Goal: Task Accomplishment & Management: Manage account settings

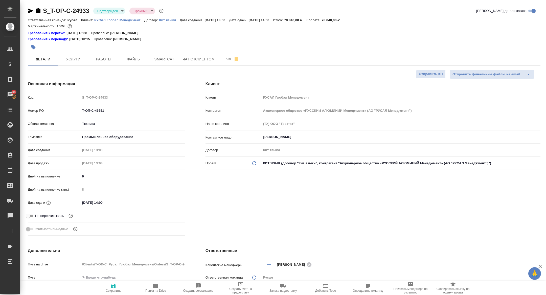
select select "RU"
click at [160, 288] on span "Папка на Drive" at bounding box center [156, 288] width 36 height 10
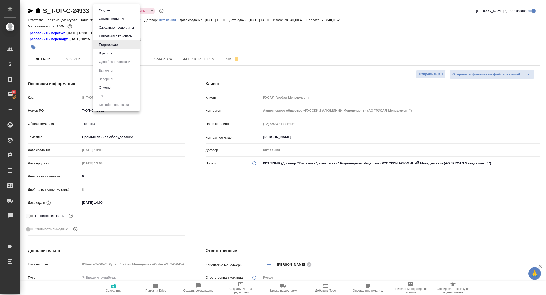
click at [104, 8] on body "🙏 .cls-1 fill:#fff; AWATERA Zhuravleva Alexandra Клиенты Спецификации Заказы 10…" at bounding box center [273, 147] width 546 height 295
click at [107, 10] on button "Создан" at bounding box center [104, 11] width 14 height 6
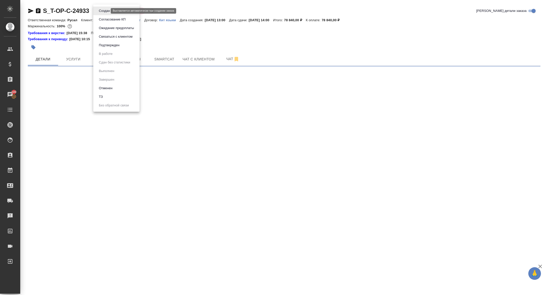
click at [106, 12] on body "🙏 .cls-1 fill:#fff; AWATERA Zhuravleva Alexandra Клиенты Спецификации Заказы 10…" at bounding box center [273, 147] width 546 height 295
select select "RU"
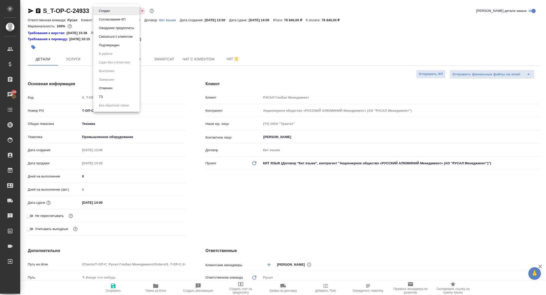
click at [114, 99] on li "ТЗ" at bounding box center [116, 97] width 46 height 9
type textarea "x"
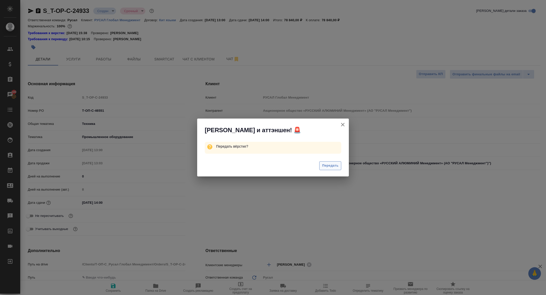
type input "Журавлева [PERSON_NAME]"
click at [324, 165] on span "Передать" at bounding box center [330, 166] width 16 height 6
type textarea "x"
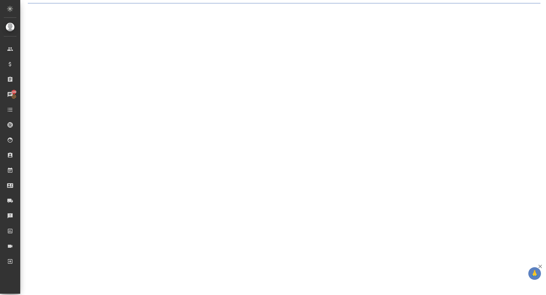
select select "RU"
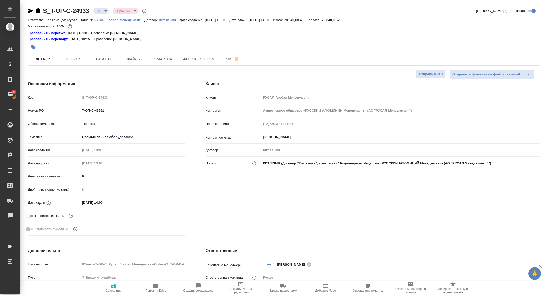
type textarea "x"
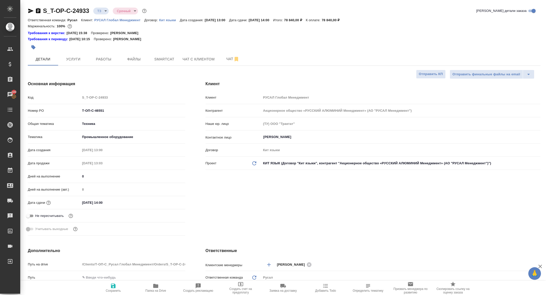
type textarea "x"
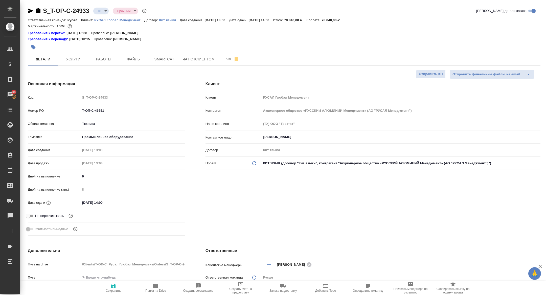
type textarea "x"
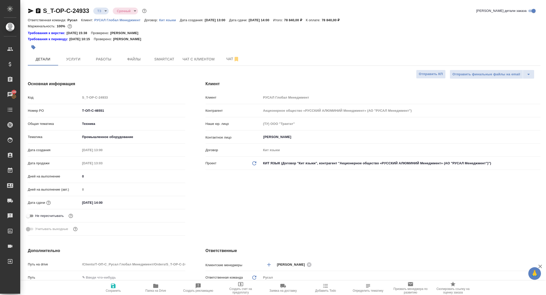
type textarea "x"
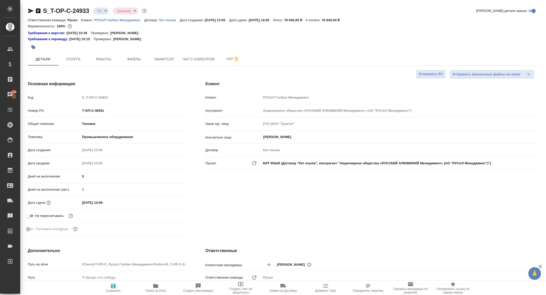
type textarea "x"
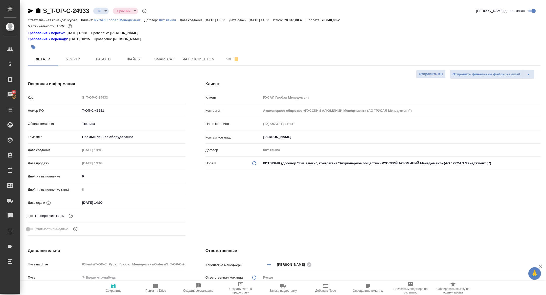
type textarea "x"
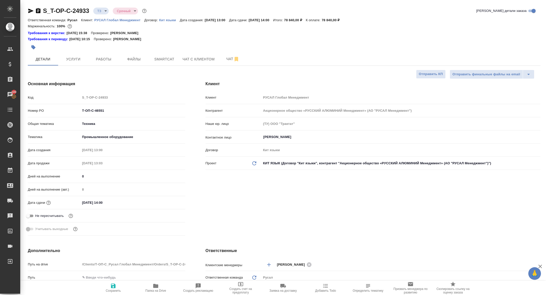
click at [235, 66] on div "S_T-OP-C-24933 ТЗ tz Срочный urgent Кратко детали заказа Ответственная команда:…" at bounding box center [284, 273] width 518 height 546
click at [230, 60] on span "Чат" at bounding box center [233, 59] width 24 height 6
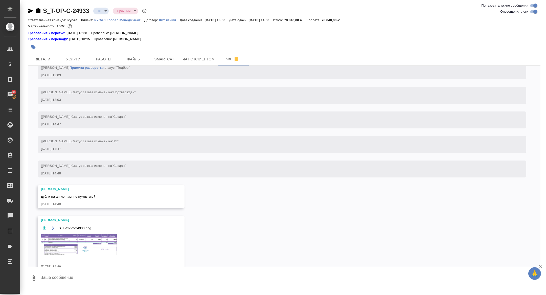
scroll to position [362, 0]
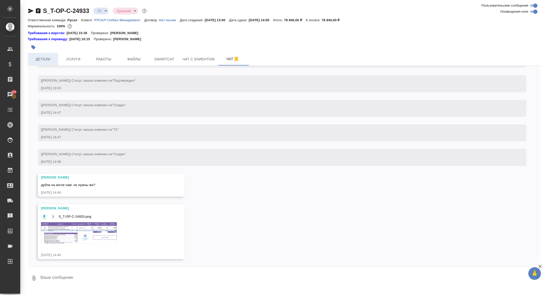
click at [43, 59] on span "Детали" at bounding box center [43, 59] width 24 height 6
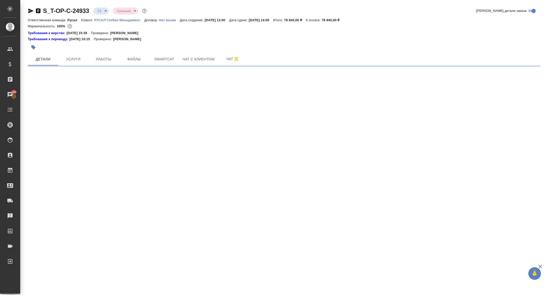
select select "RU"
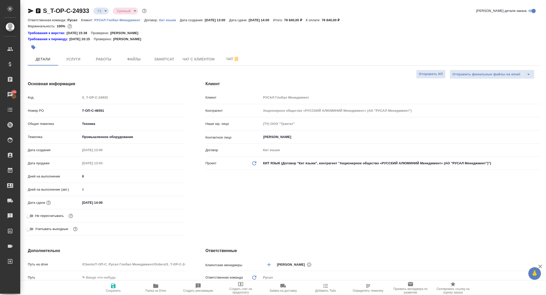
type textarea "x"
click at [165, 288] on span "Папка на Drive" at bounding box center [156, 288] width 36 height 10
type textarea "x"
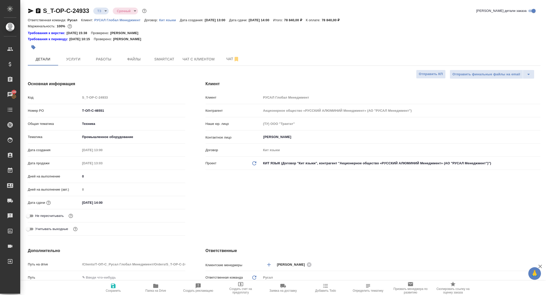
type textarea "x"
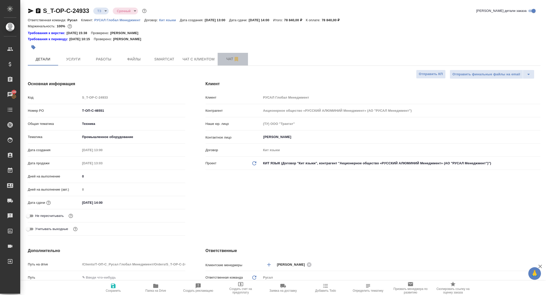
click at [227, 61] on span "Чат" at bounding box center [233, 59] width 24 height 6
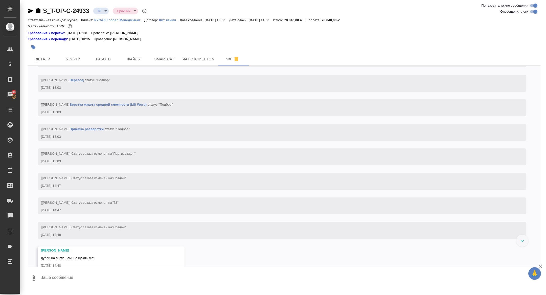
scroll to position [362, 0]
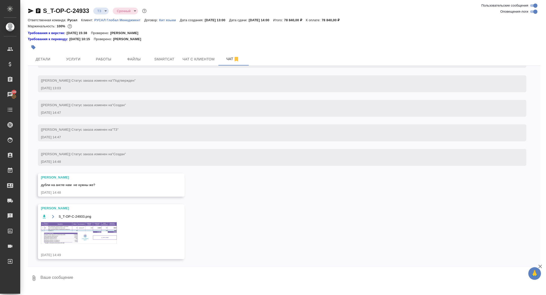
click at [102, 278] on textarea at bounding box center [290, 278] width 501 height 17
type textarea "нет"
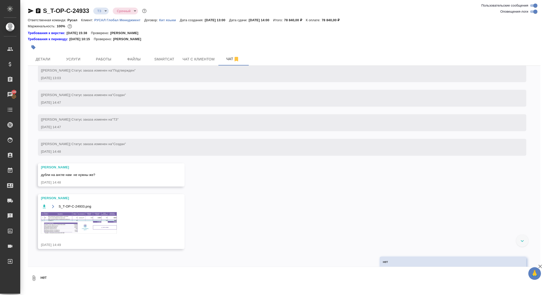
scroll to position [386, 0]
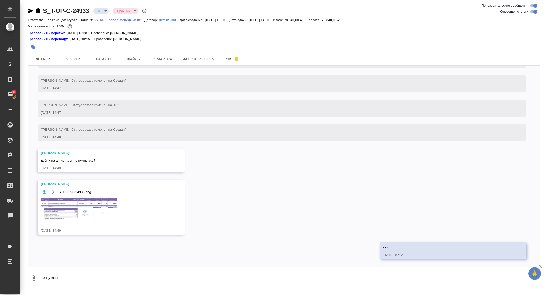
type textarea "не нужны"
click at [99, 208] on img at bounding box center [79, 208] width 76 height 21
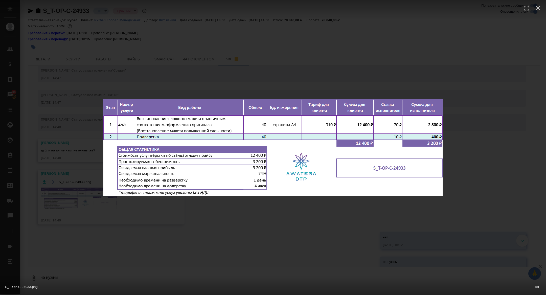
scroll to position [411, 0]
click at [97, 226] on div "S_T-OP-C-24933.png 1 of 1" at bounding box center [273, 147] width 546 height 295
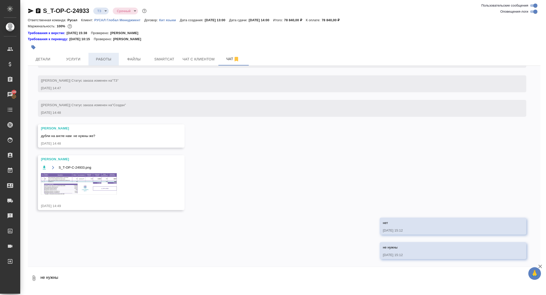
click at [100, 62] on span "Работы" at bounding box center [104, 59] width 24 height 6
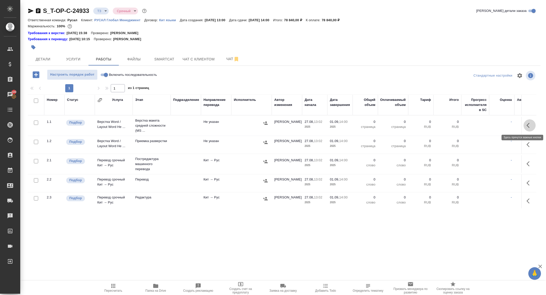
click at [528, 129] on button "button" at bounding box center [530, 125] width 12 height 12
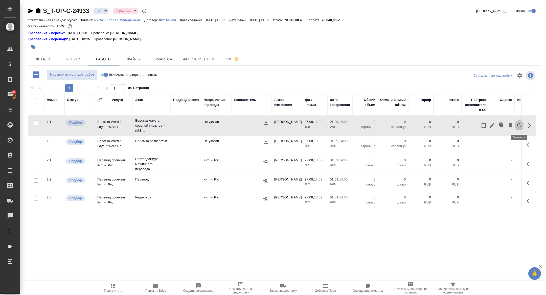
click at [518, 127] on icon "button" at bounding box center [519, 125] width 6 height 6
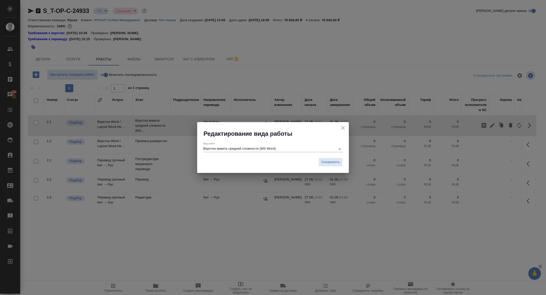
click at [275, 149] on input "Верстка макета средней сложности (MS Word)" at bounding box center [268, 149] width 130 height 6
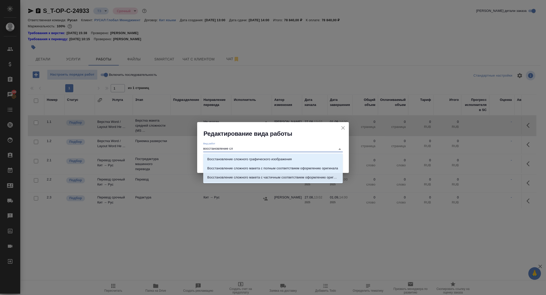
click at [314, 178] on p "Восстановление сложного макета с частичным соответствием оформлению оригинала" at bounding box center [272, 177] width 131 height 5
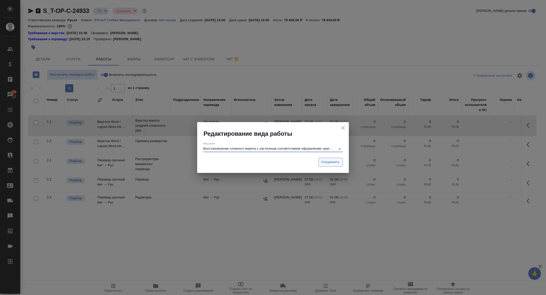
type input "Восстановление сложного макета с частичным соответствием оформлению оригинала"
click at [326, 166] on button "Сохранить" at bounding box center [331, 162] width 24 height 9
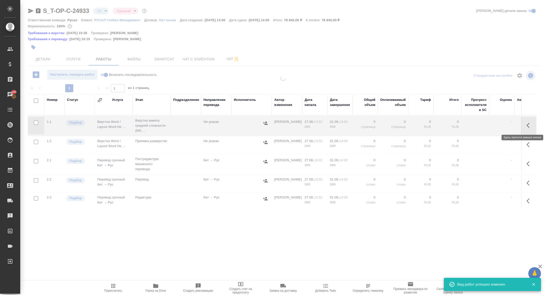
click at [527, 127] on icon "button" at bounding box center [530, 125] width 6 height 6
type input "new"
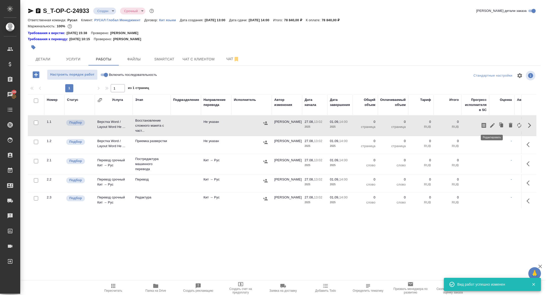
click at [493, 124] on icon "button" at bounding box center [492, 125] width 5 height 5
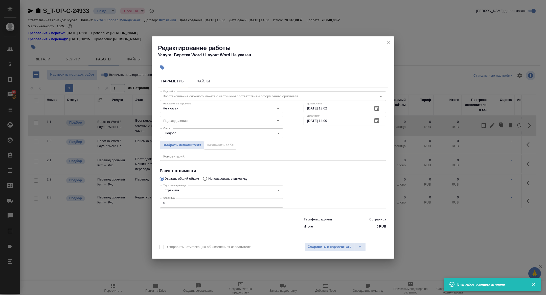
click at [175, 126] on div "Статус Подбор recruiting Статус" at bounding box center [222, 132] width 144 height 33
click at [173, 121] on input "Подразделение" at bounding box center [213, 121] width 104 height 6
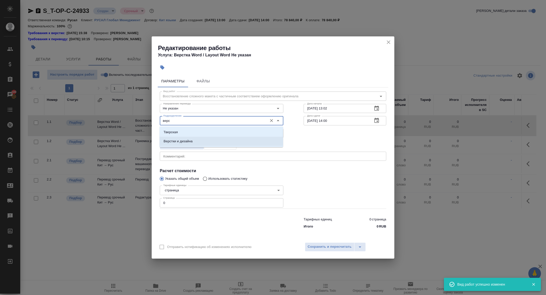
click at [188, 139] on p "Верстки и дизайна" at bounding box center [178, 141] width 29 height 5
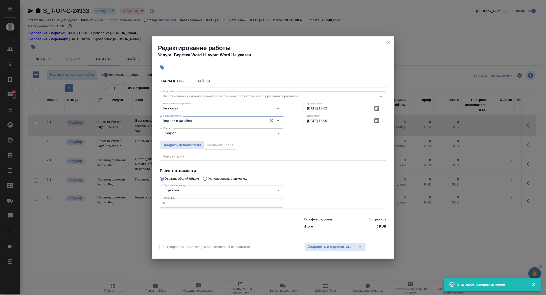
type input "Верстки и дизайна"
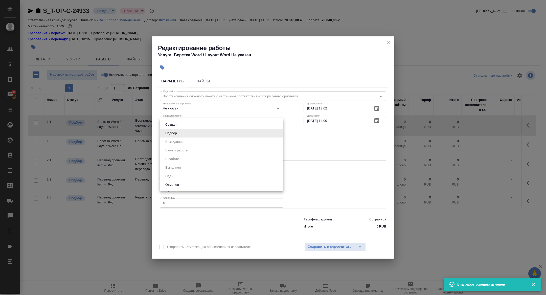
click at [180, 130] on body "🙏 .cls-1 fill:#fff; AWATERA Zhuravleva Alexandra Клиенты Спецификации Заказы 10…" at bounding box center [273, 147] width 546 height 295
click at [232, 95] on div at bounding box center [273, 147] width 546 height 295
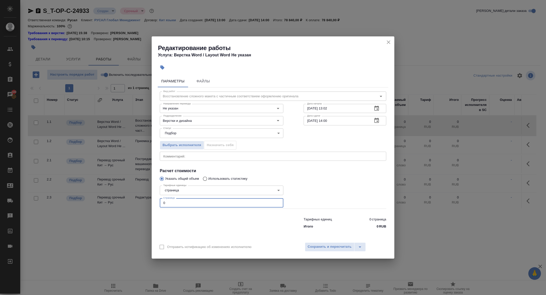
drag, startPoint x: 171, startPoint y: 203, endPoint x: 163, endPoint y: 203, distance: 8.6
click at [163, 203] on input "0" at bounding box center [222, 202] width 124 height 9
click at [377, 121] on icon "button" at bounding box center [376, 120] width 5 height 5
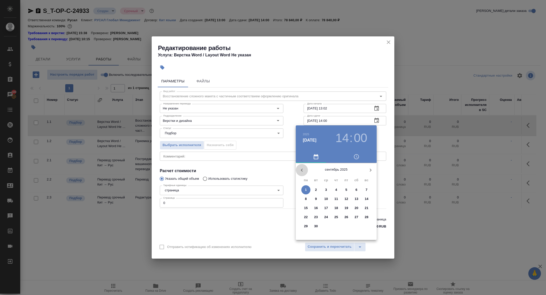
click at [302, 168] on icon "button" at bounding box center [302, 170] width 6 height 6
click at [336, 225] on p "28" at bounding box center [336, 226] width 4 height 5
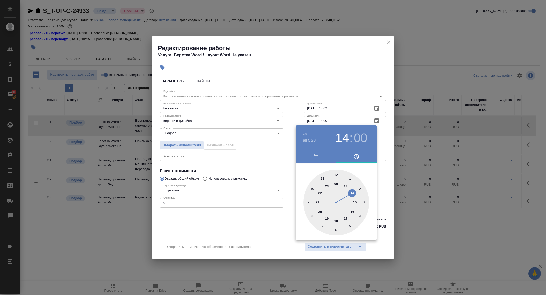
click at [356, 203] on div at bounding box center [336, 203] width 66 height 66
type input "28.08.2025 15:00"
click at [263, 160] on div at bounding box center [273, 147] width 546 height 295
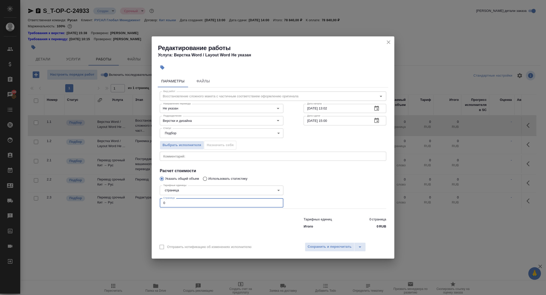
drag, startPoint x: 180, startPoint y: 204, endPoint x: 144, endPoint y: 204, distance: 35.6
click at [144, 204] on div "Редактирование работы Услуга: Верстка Word / Layout Word Не указан Параметры Фа…" at bounding box center [273, 147] width 546 height 295
type input "40"
click at [319, 242] on button "Сохранить и пересчитать" at bounding box center [330, 246] width 50 height 9
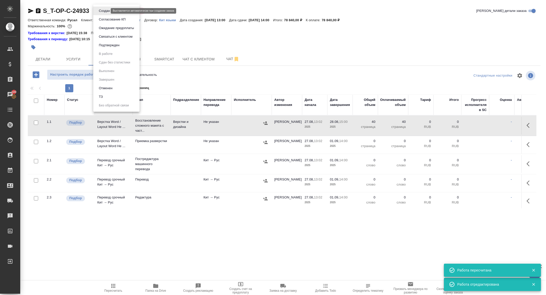
click at [106, 12] on body "🙏 .cls-1 fill:#fff; AWATERA Zhuravleva Alexandra Клиенты Спецификации Заказы 10…" at bounding box center [273, 147] width 546 height 295
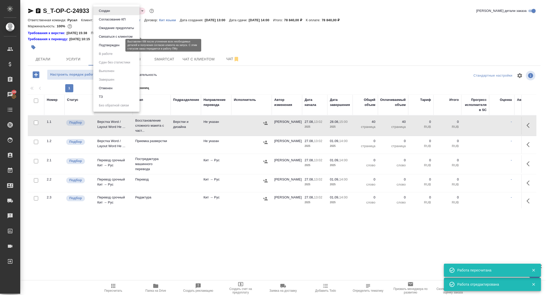
click at [105, 45] on button "Подтвержден" at bounding box center [109, 45] width 24 height 6
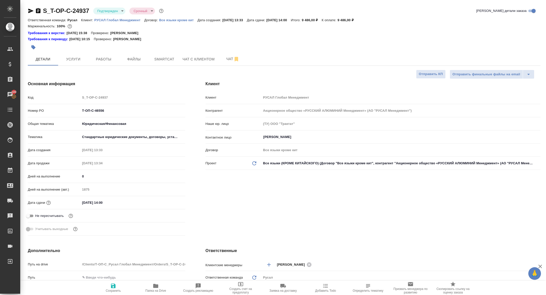
select select "RU"
click at [158, 289] on span "Папка на Drive" at bounding box center [155, 291] width 21 height 4
click at [228, 53] on button "Чат" at bounding box center [233, 59] width 30 height 13
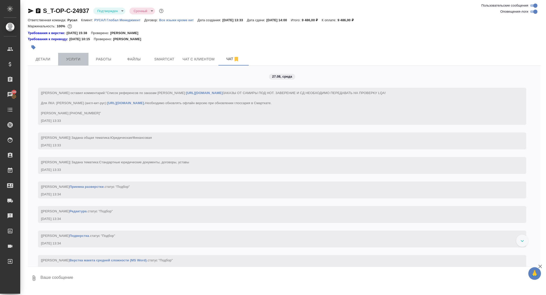
click at [80, 56] on span "Услуги" at bounding box center [73, 59] width 24 height 6
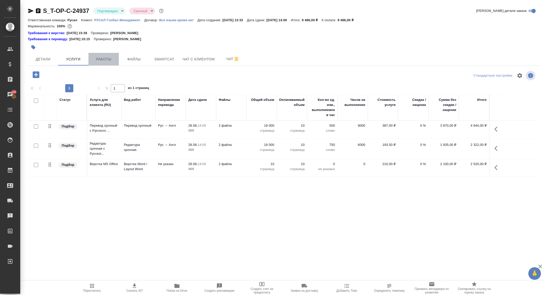
click at [107, 63] on button "Работы" at bounding box center [103, 59] width 30 height 13
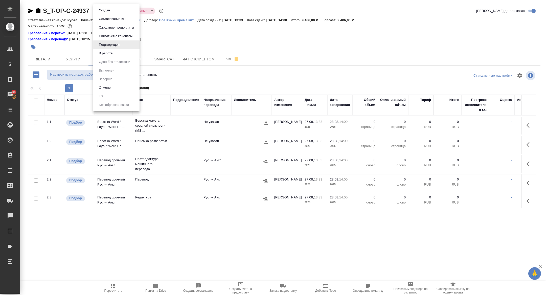
click at [106, 13] on body "🙏 .cls-1 fill:#fff; AWATERA Zhuravleva Alexandra Клиенты Спецификации Заказы 10…" at bounding box center [273, 147] width 546 height 295
click at [103, 10] on button "Создан" at bounding box center [104, 11] width 14 height 6
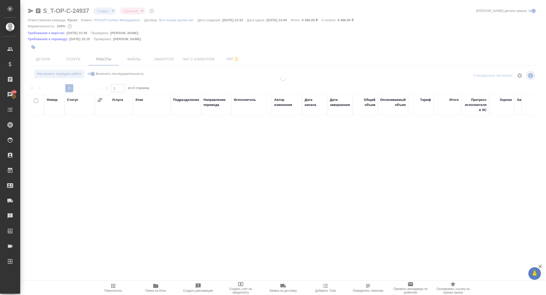
click at [103, 9] on div at bounding box center [283, 110] width 526 height 221
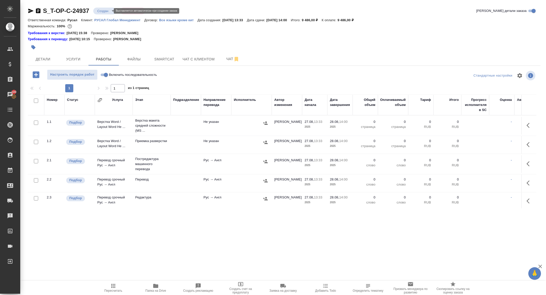
click at [101, 10] on body "🙏 .cls-1 fill:#fff; AWATERA Zhuravleva Alexandra Клиенты Спецификации Заказы 10…" at bounding box center [273, 147] width 546 height 295
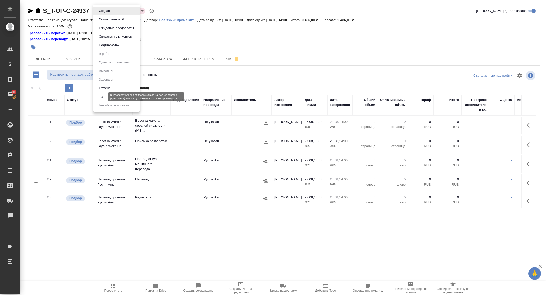
click at [103, 98] on button "ТЗ" at bounding box center [100, 97] width 7 height 6
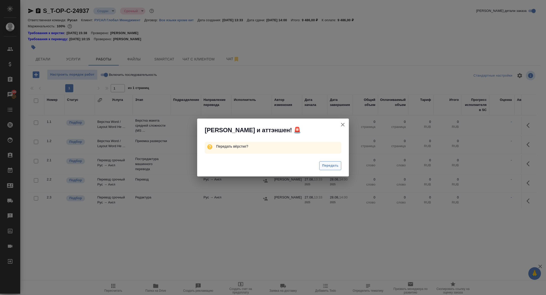
click at [332, 166] on span "Передать" at bounding box center [330, 166] width 16 height 6
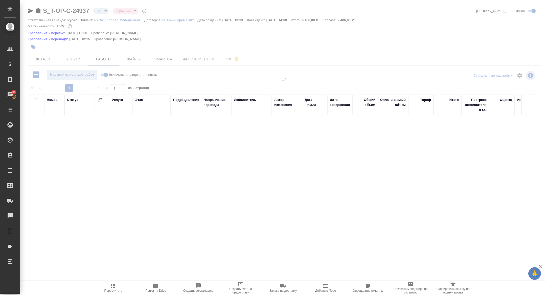
click at [227, 61] on div at bounding box center [283, 110] width 526 height 221
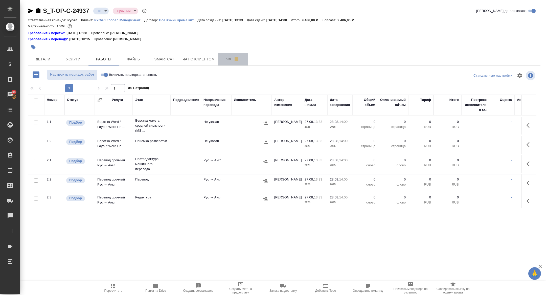
click at [228, 57] on span "Чат" at bounding box center [233, 59] width 24 height 6
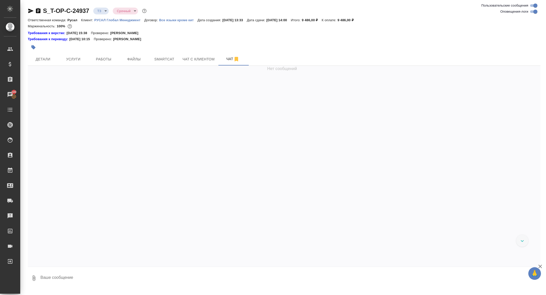
click at [101, 274] on textarea at bounding box center [290, 278] width 501 height 17
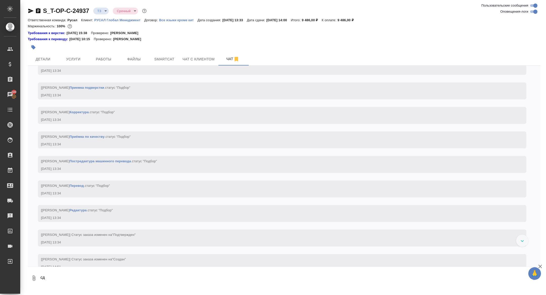
scroll to position [243, 0]
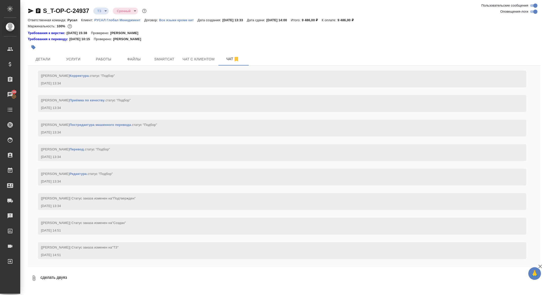
type textarea "сделать двуяз"
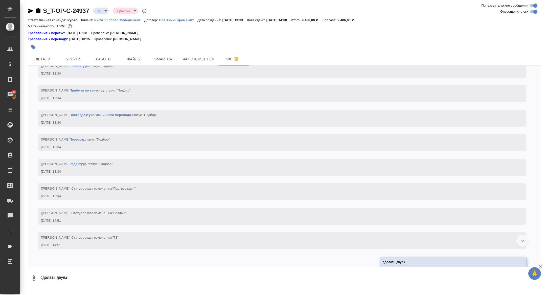
scroll to position [268, 0]
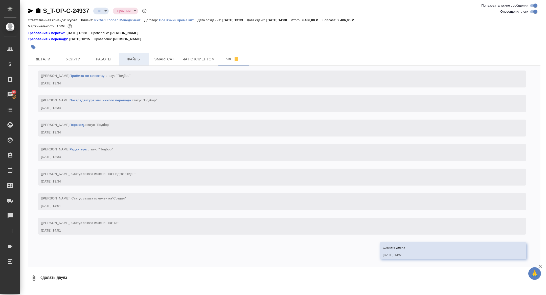
click at [136, 62] on span "Файлы" at bounding box center [134, 59] width 24 height 6
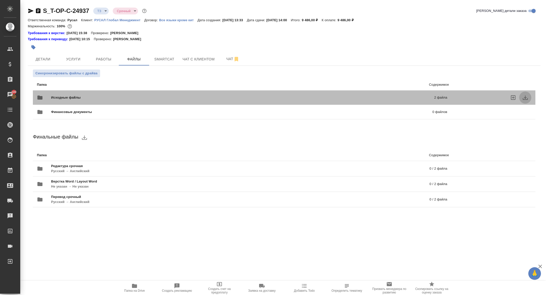
click at [527, 97] on icon "download" at bounding box center [525, 98] width 6 height 6
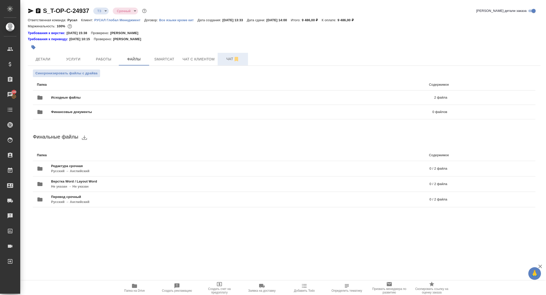
click at [231, 56] on span "Чат" at bounding box center [233, 59] width 24 height 6
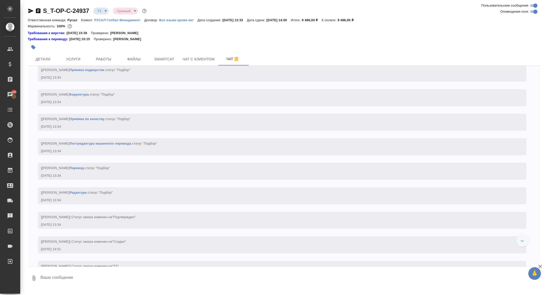
scroll to position [268, 0]
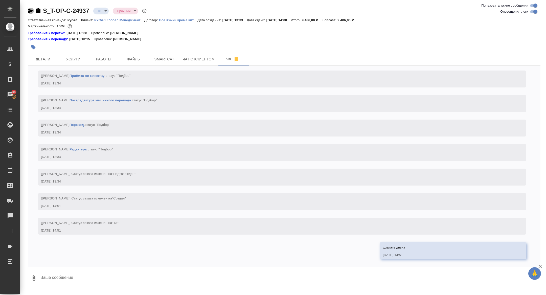
click at [28, 10] on icon "button" at bounding box center [30, 11] width 5 height 5
click at [45, 59] on span "Детали" at bounding box center [43, 59] width 24 height 6
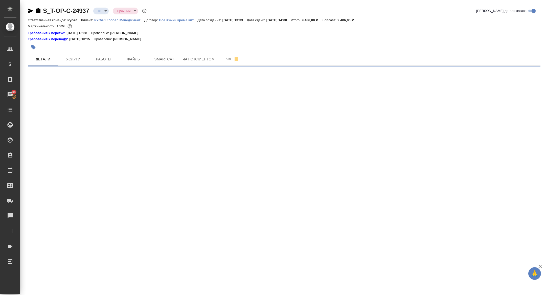
select select "RU"
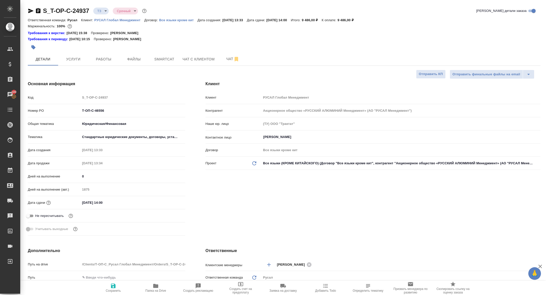
type textarea "x"
click at [221, 58] on span "Чат" at bounding box center [233, 59] width 24 height 6
select select "RU"
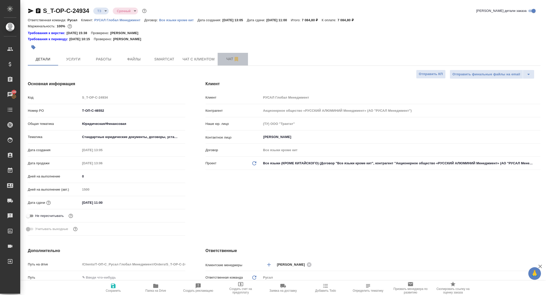
click at [226, 62] on span "Чат" at bounding box center [233, 59] width 24 height 6
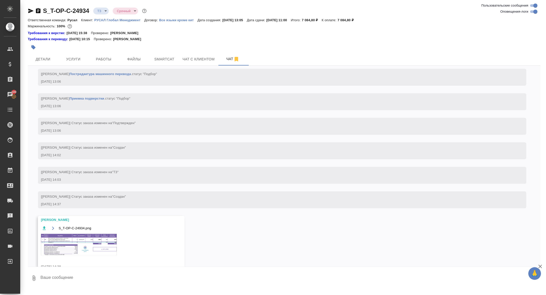
scroll to position [331, 0]
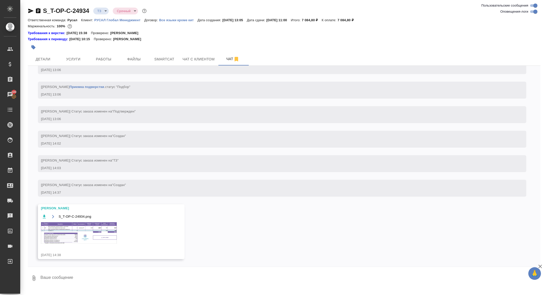
click at [94, 226] on img at bounding box center [79, 232] width 76 height 21
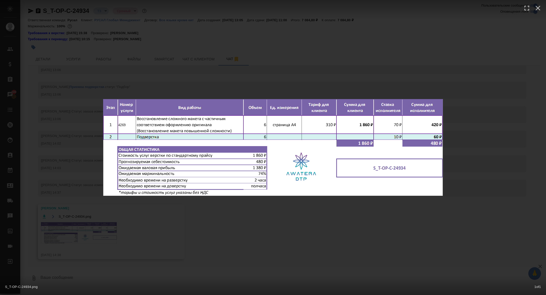
click at [77, 214] on div "S_T-OP-C-24934.png 1 of 1" at bounding box center [273, 147] width 546 height 295
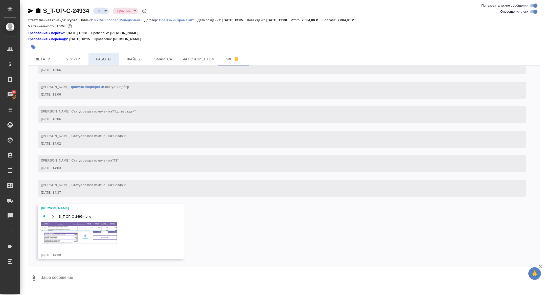
click at [102, 58] on span "Работы" at bounding box center [104, 59] width 24 height 6
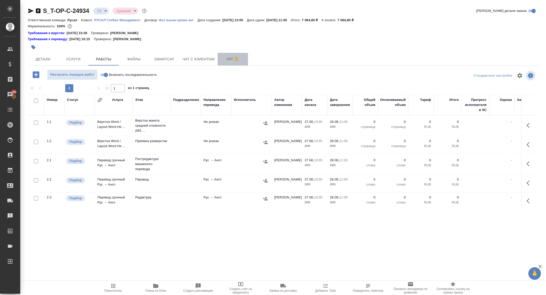
click at [226, 56] on span "Чат" at bounding box center [233, 59] width 24 height 6
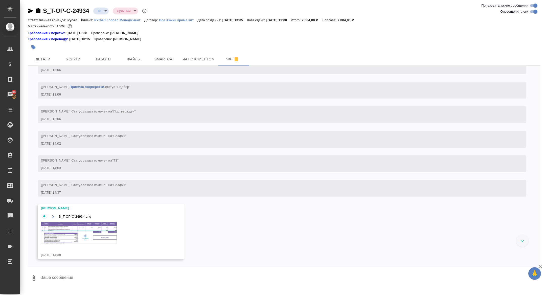
scroll to position [331, 0]
click at [88, 231] on img at bounding box center [79, 232] width 76 height 21
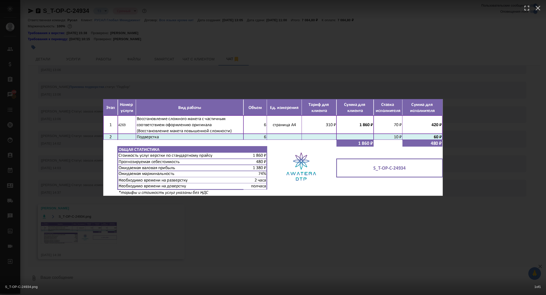
click at [81, 228] on div "S_T-OP-C-24934.png 1 of 1" at bounding box center [273, 147] width 546 height 295
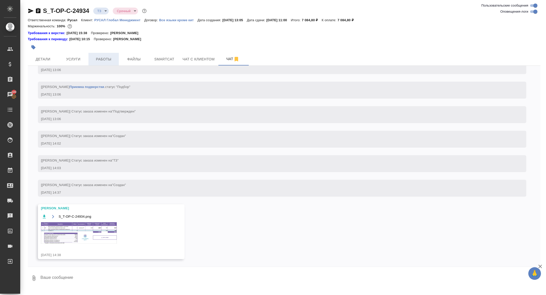
click at [101, 53] on button "Работы" at bounding box center [103, 59] width 30 height 13
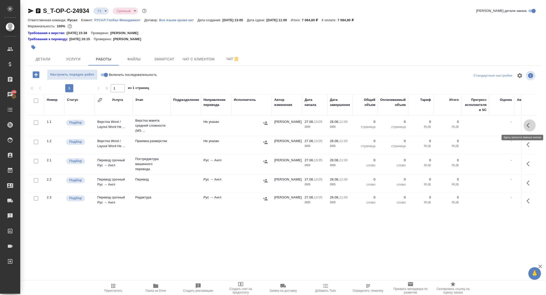
click at [532, 126] on icon "button" at bounding box center [530, 125] width 6 height 6
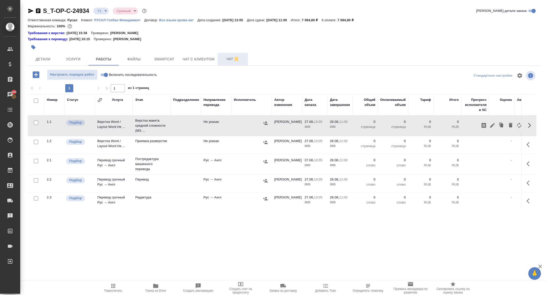
click at [234, 55] on button "Чат" at bounding box center [233, 59] width 30 height 13
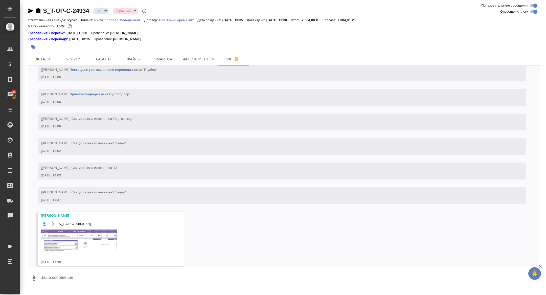
scroll to position [331, 0]
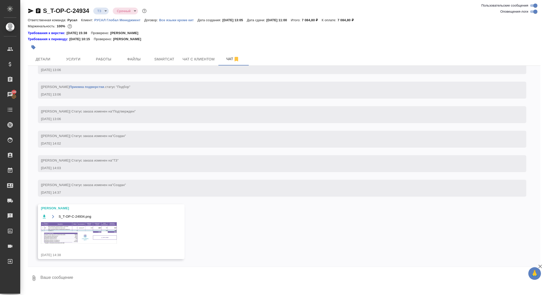
click at [67, 224] on img at bounding box center [79, 232] width 76 height 21
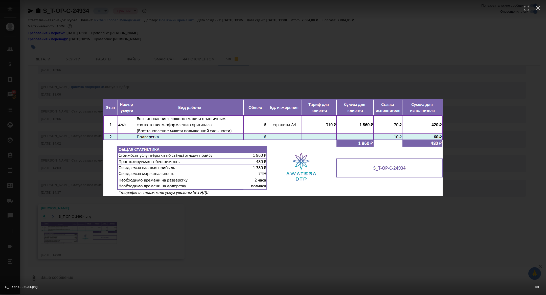
click at [120, 191] on img at bounding box center [273, 147] width 340 height 97
click at [101, 42] on div "S_T-OP-C-24934.png 1 of 1" at bounding box center [273, 147] width 546 height 295
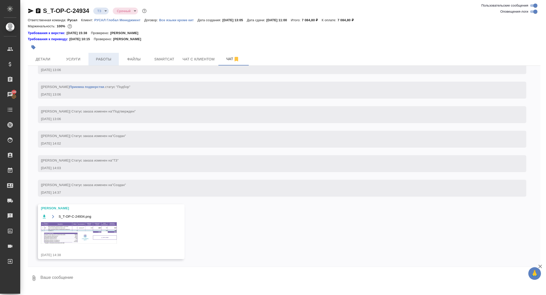
click at [104, 59] on span "Работы" at bounding box center [104, 59] width 24 height 6
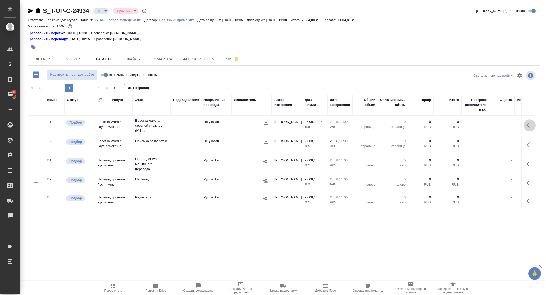
click at [529, 126] on icon "button" at bounding box center [530, 125] width 6 height 6
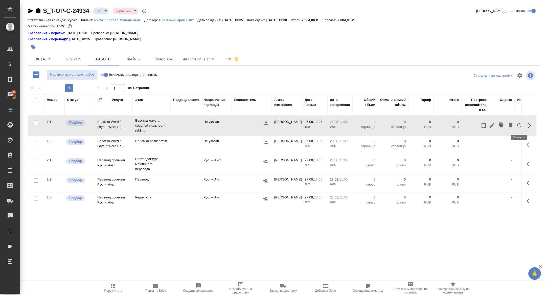
click at [520, 126] on icon "button" at bounding box center [519, 125] width 6 height 6
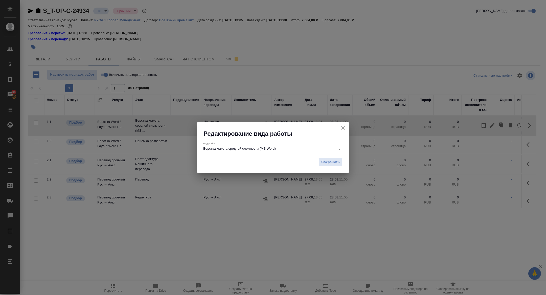
click at [261, 149] on input "Верстка макета средней сложности (MS Word)" at bounding box center [268, 149] width 130 height 6
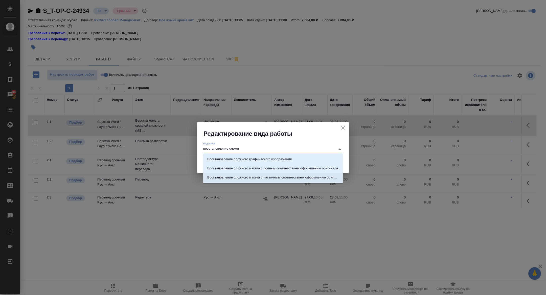
click at [300, 179] on p "Восстановление сложного макета с частичным соответствием оформлению оригинала" at bounding box center [272, 177] width 131 height 5
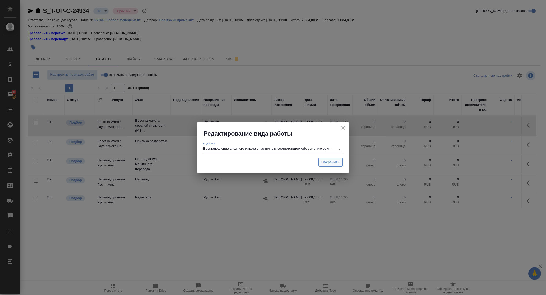
type input "Восстановление сложного макета с частичным соответствием оформлению оригинала"
click at [328, 164] on span "Сохранить" at bounding box center [330, 162] width 18 height 6
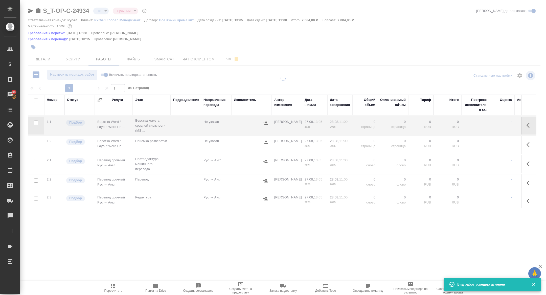
type input "new"
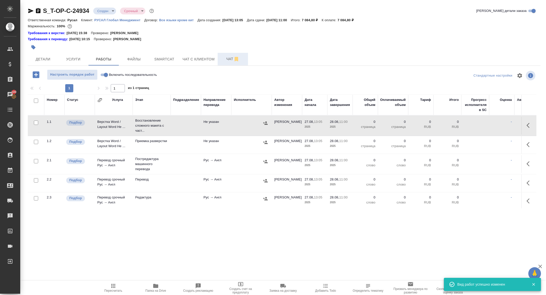
click at [223, 61] on span "Чат" at bounding box center [233, 59] width 24 height 6
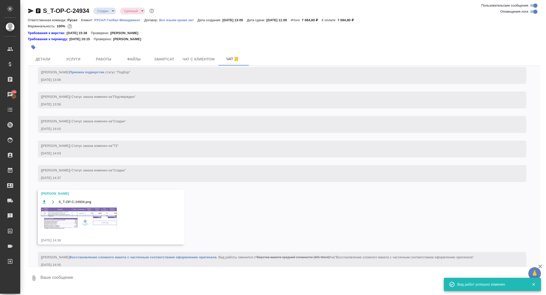
scroll to position [355, 0]
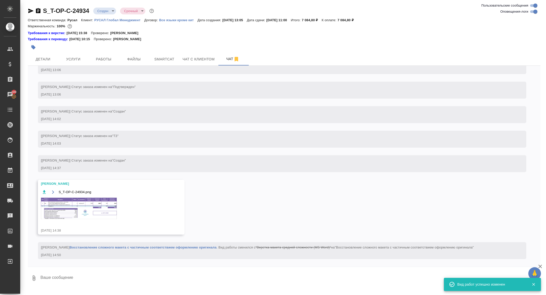
click at [84, 208] on img at bounding box center [79, 208] width 76 height 21
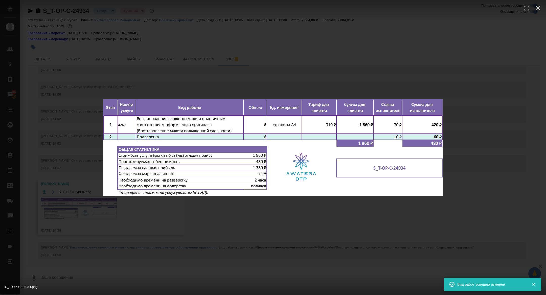
click at [69, 201] on div "S_T-OP-C-24934.png 1 of 1" at bounding box center [273, 147] width 546 height 295
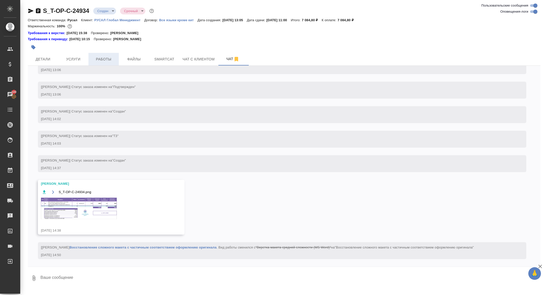
click at [104, 59] on span "Работы" at bounding box center [104, 59] width 24 height 6
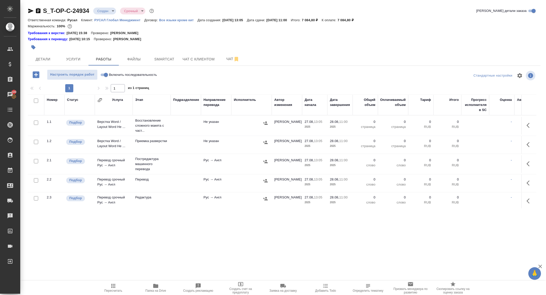
click at [527, 127] on icon "button" at bounding box center [530, 125] width 6 height 6
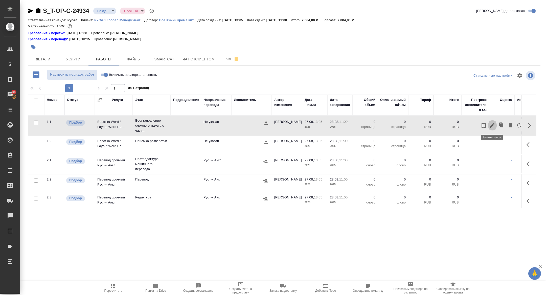
click at [491, 124] on icon "button" at bounding box center [492, 125] width 6 height 6
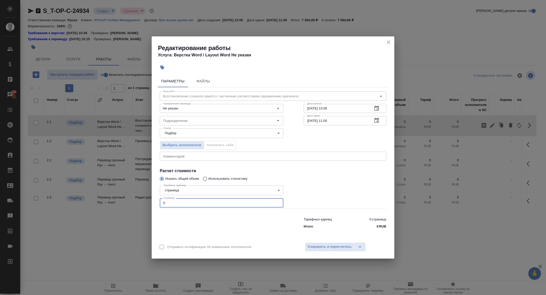
drag, startPoint x: 170, startPoint y: 204, endPoint x: 143, endPoint y: 201, distance: 27.3
click at [143, 201] on div "Редактирование работы Услуга: Верстка Word / Layout Word Не указан Параметры Фа…" at bounding box center [273, 147] width 546 height 295
type input "6"
click at [193, 121] on input "Подразделение" at bounding box center [213, 121] width 104 height 6
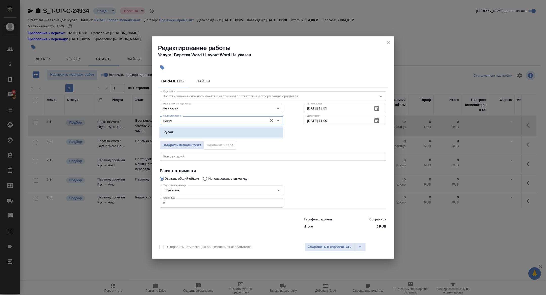
click at [214, 133] on li "Русал" at bounding box center [222, 132] width 124 height 9
type input "Русал"
click at [383, 121] on button "button" at bounding box center [377, 121] width 12 height 12
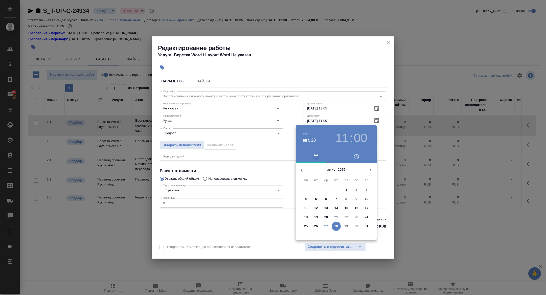
click at [325, 225] on p "27" at bounding box center [326, 226] width 4 height 5
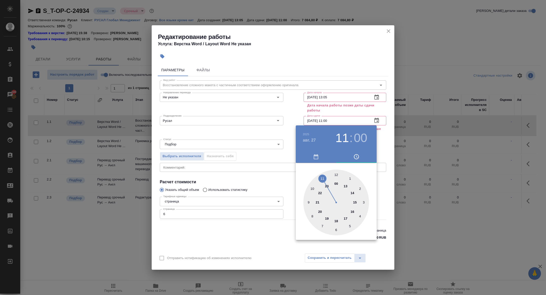
click at [346, 220] on div at bounding box center [336, 203] width 66 height 66
type input "27.08.2025 17:00"
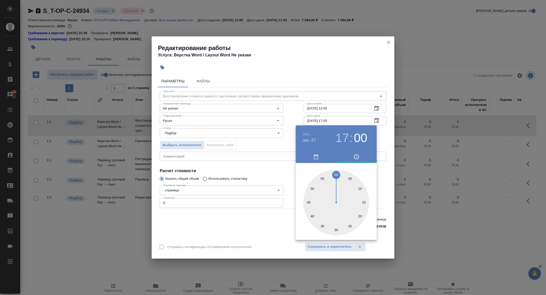
click at [275, 193] on div at bounding box center [273, 147] width 546 height 295
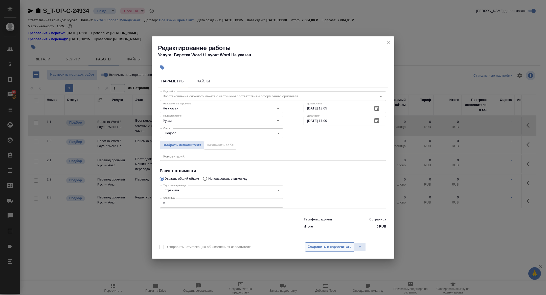
click at [330, 246] on span "Сохранить и пересчитать" at bounding box center [330, 247] width 44 height 6
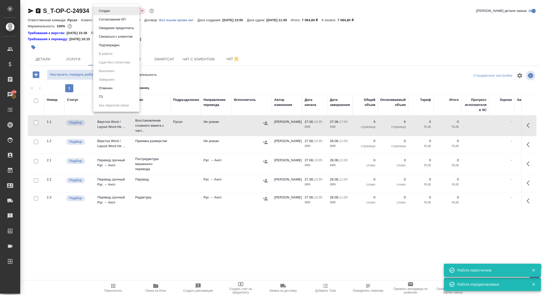
click at [103, 9] on body "🙏 .cls-1 fill:#fff; AWATERA Zhuravleva Alexandra Клиенты Спецификации Заказы 10…" at bounding box center [273, 147] width 546 height 295
click at [105, 45] on button "Подтвержден" at bounding box center [109, 45] width 24 height 6
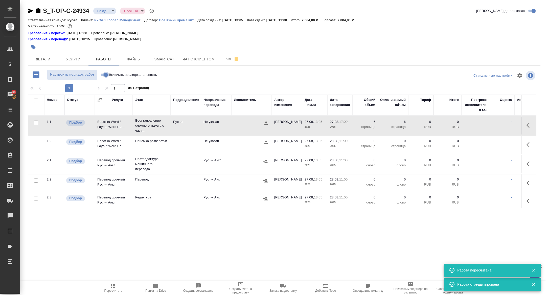
click at [106, 72] on input "Включить последовательность" at bounding box center [106, 75] width 18 height 6
checkbox input "true"
click at [101, 127] on td "Верстка Word / Layout Word Не ..." at bounding box center [114, 126] width 38 height 18
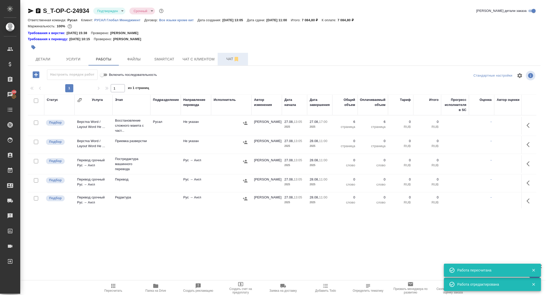
click at [226, 65] on button "Чат" at bounding box center [233, 59] width 30 height 13
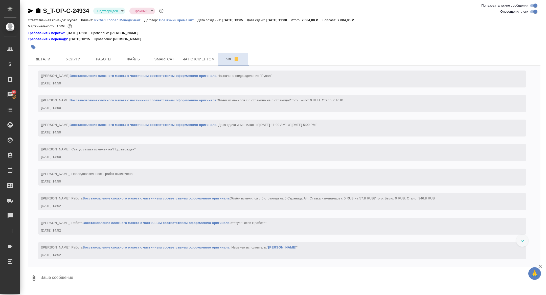
scroll to position [562, 0]
click at [50, 62] on span "Детали" at bounding box center [43, 59] width 24 height 6
click at [158, 60] on span "Smartcat" at bounding box center [164, 59] width 24 height 6
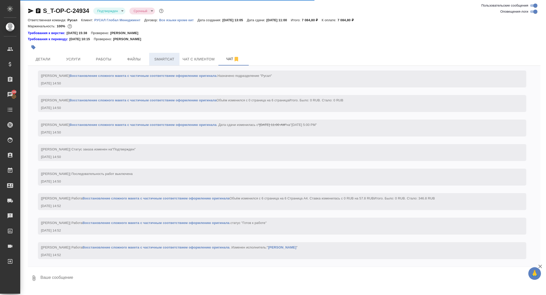
click at [159, 59] on span "Smartcat" at bounding box center [164, 59] width 24 height 6
click at [137, 59] on span "Файлы" at bounding box center [134, 59] width 24 height 6
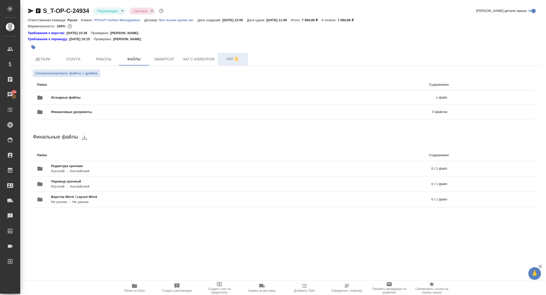
click at [220, 56] on button "Чат" at bounding box center [233, 59] width 30 height 13
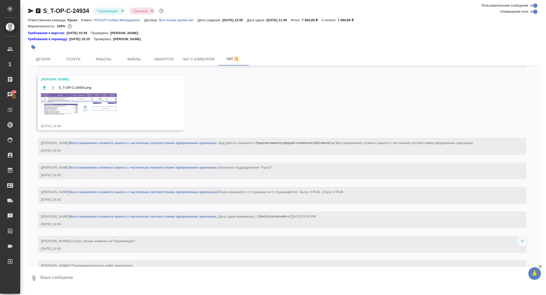
scroll to position [562, 0]
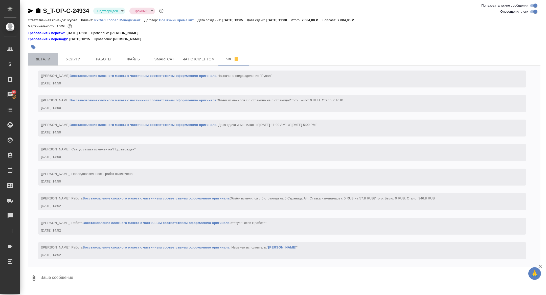
click at [43, 59] on span "Детали" at bounding box center [43, 59] width 24 height 6
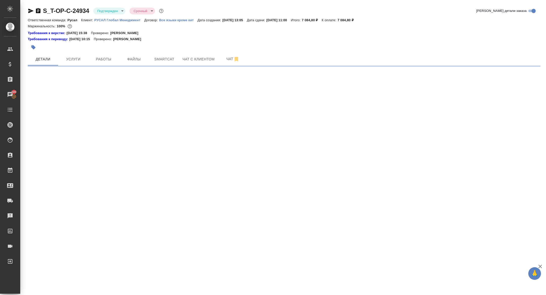
select select "RU"
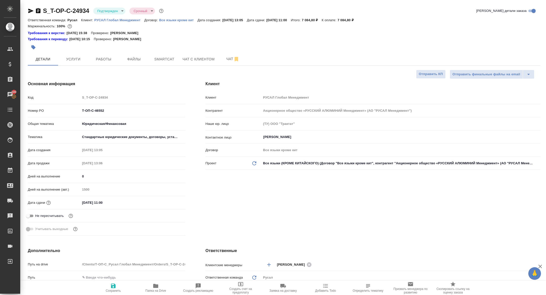
type textarea "x"
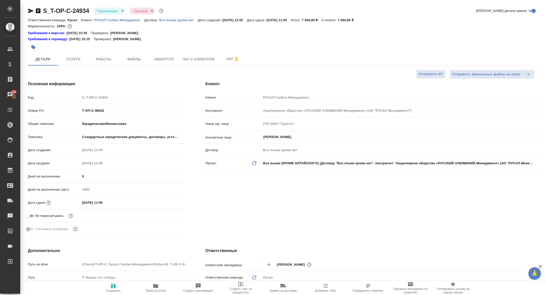
type textarea "x"
click at [227, 57] on span "Чат" at bounding box center [233, 59] width 24 height 6
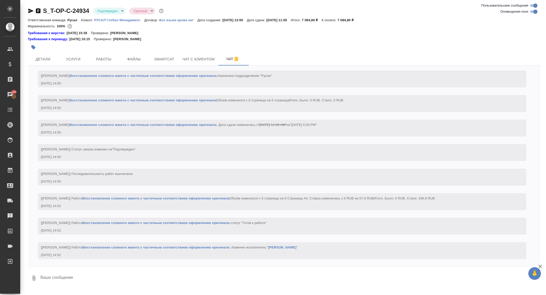
scroll to position [562, 0]
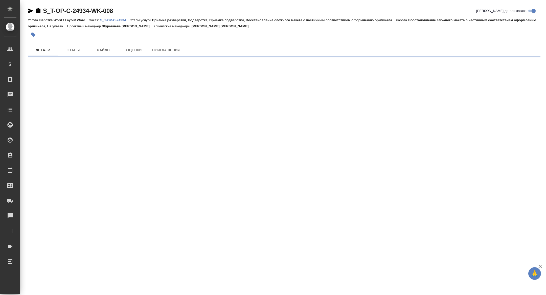
click at [30, 11] on icon "button" at bounding box center [31, 11] width 6 height 6
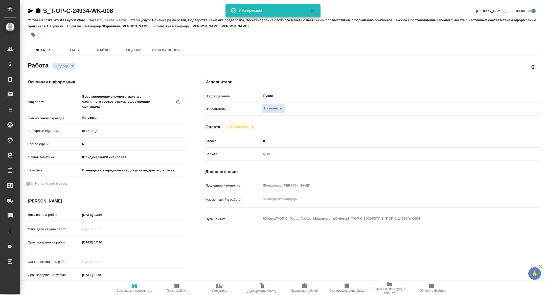
type textarea "x"
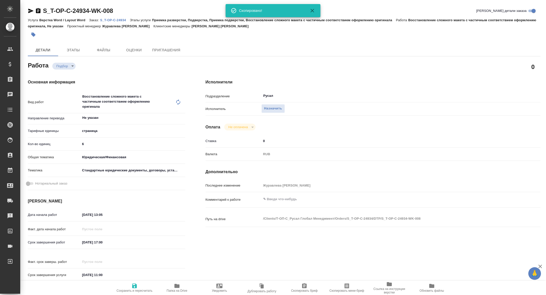
type textarea "x"
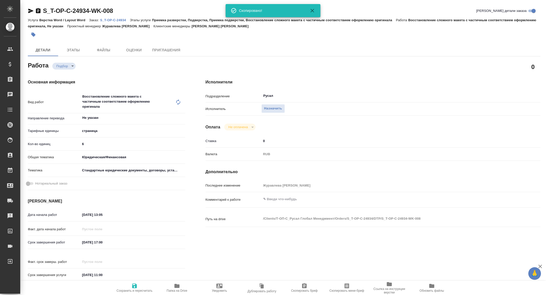
type textarea "x"
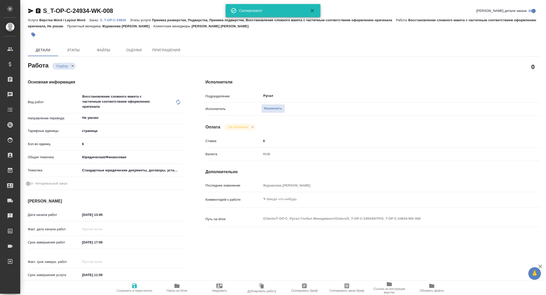
type textarea "x"
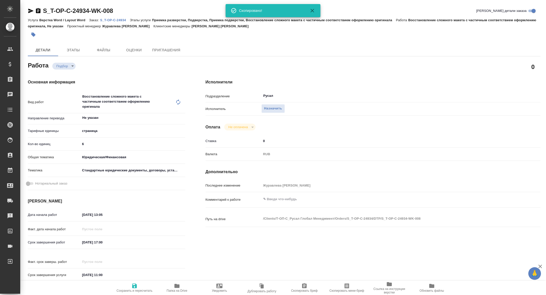
type textarea "x"
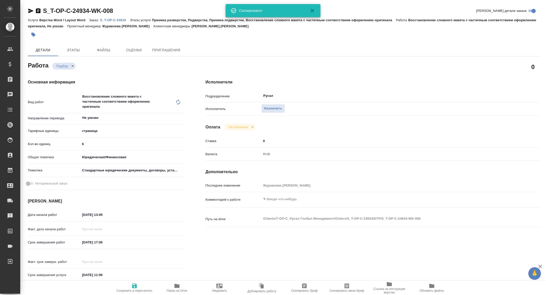
type textarea "x"
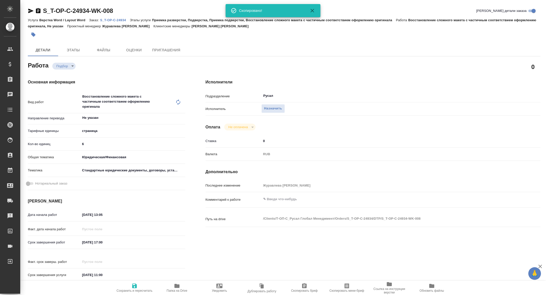
type textarea "x"
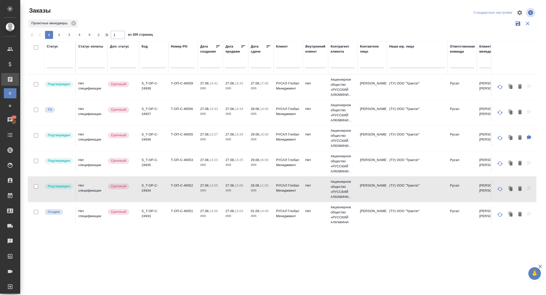
click at [260, 63] on input "text" at bounding box center [262, 63] width 17 height 7
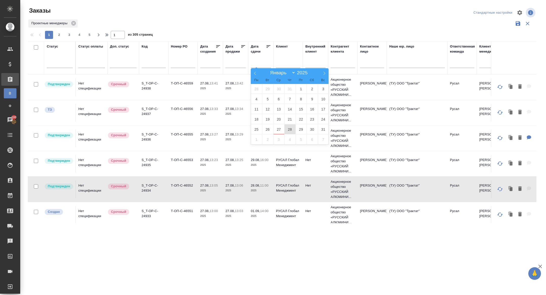
click at [290, 129] on span "28" at bounding box center [289, 129] width 11 height 10
type div "2025-08-27T21:00:00.000Z"
click at [299, 129] on span "29" at bounding box center [301, 129] width 11 height 10
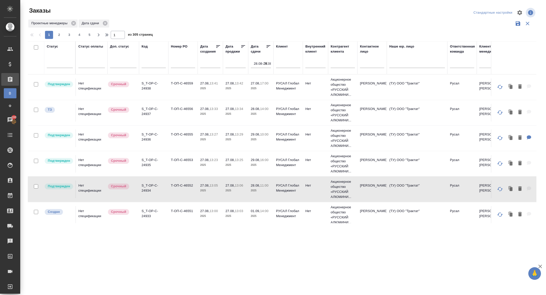
click at [267, 48] on icon at bounding box center [268, 46] width 5 height 5
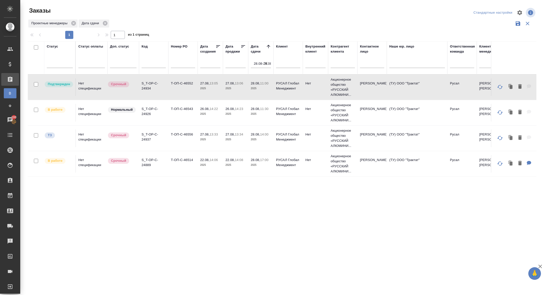
click at [267, 63] on icon "button" at bounding box center [265, 63] width 5 height 5
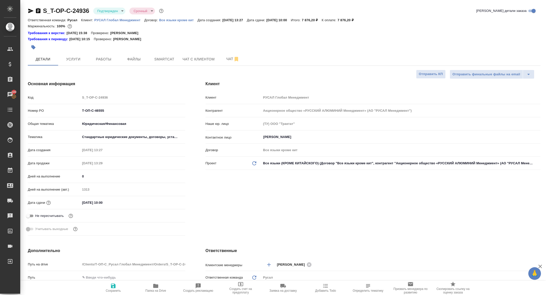
select select "RU"
click at [165, 283] on span "Папка на Drive" at bounding box center [156, 288] width 36 height 10
click at [156, 295] on button "Папка на Drive" at bounding box center [155, 288] width 42 height 14
click at [161, 284] on span "Папка на Drive" at bounding box center [156, 288] width 36 height 10
click at [159, 289] on span "Папка на Drive" at bounding box center [155, 291] width 21 height 4
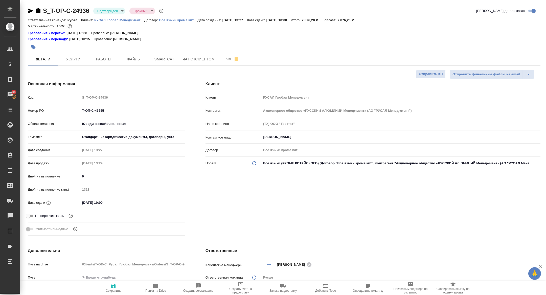
click at [162, 289] on span "Папка на Drive" at bounding box center [156, 288] width 36 height 10
click at [133, 61] on span "Файлы" at bounding box center [134, 59] width 24 height 6
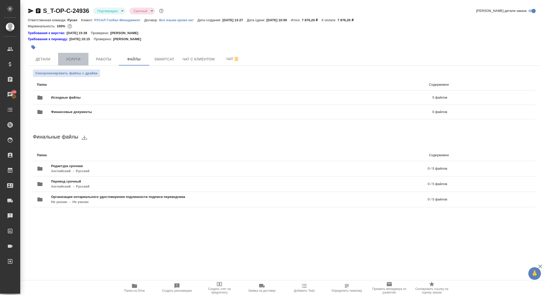
click at [60, 55] on button "Услуги" at bounding box center [73, 59] width 30 height 13
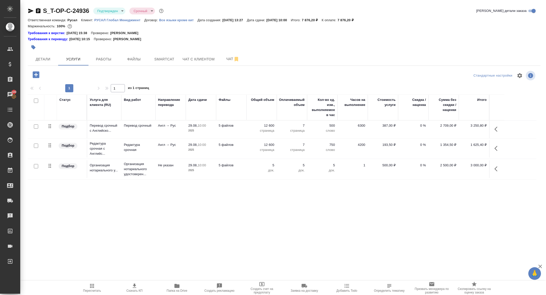
click at [31, 13] on icon "button" at bounding box center [31, 11] width 6 height 6
click at [38, 11] on icon "button" at bounding box center [38, 10] width 5 height 5
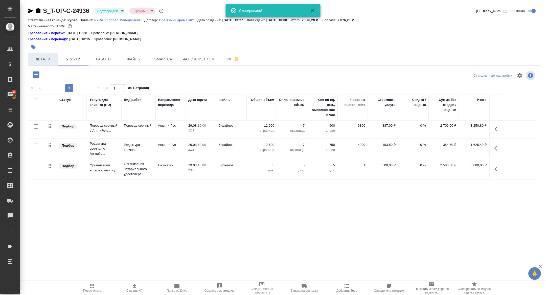
click at [46, 59] on span "Детали" at bounding box center [43, 59] width 24 height 6
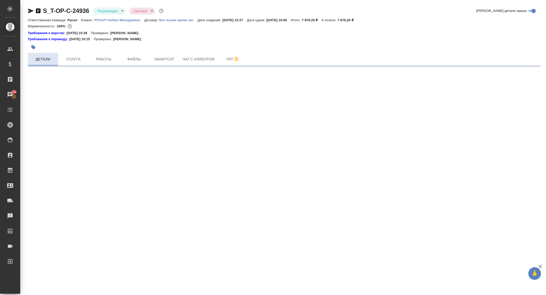
select select "RU"
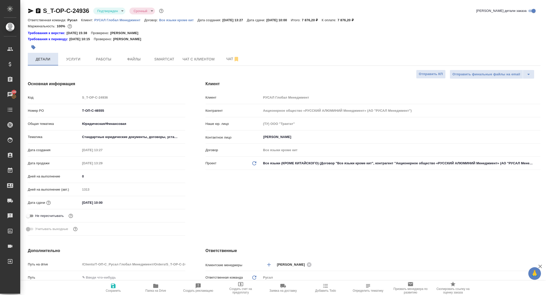
type textarea "x"
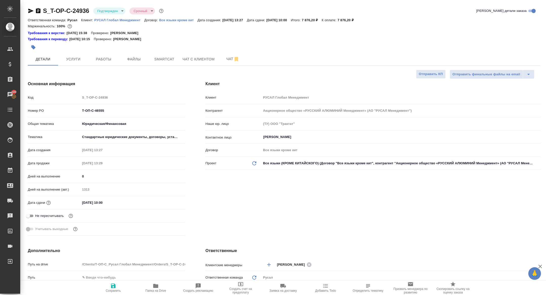
type textarea "x"
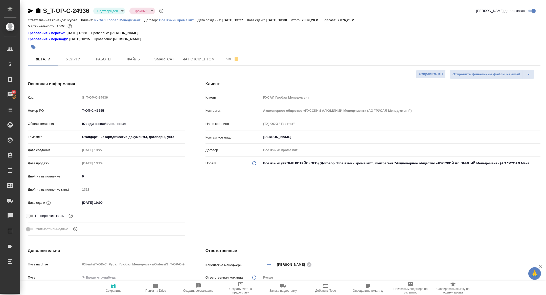
type textarea "x"
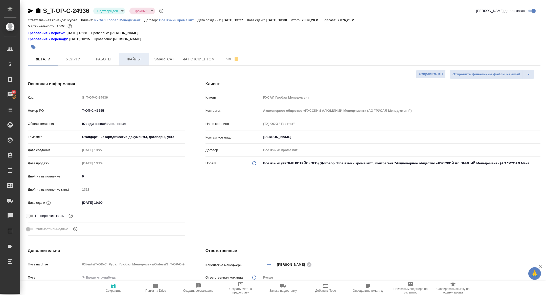
click at [120, 62] on button "Файлы" at bounding box center [134, 59] width 30 height 13
click at [107, 62] on button "Работы" at bounding box center [103, 59] width 30 height 13
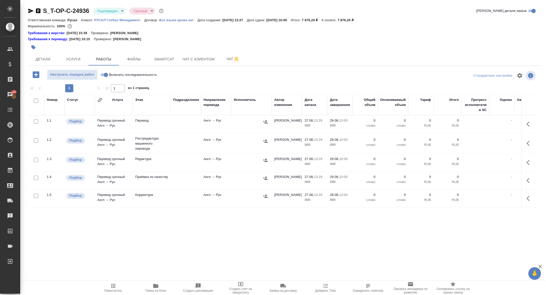
click at [36, 100] on input "checkbox" at bounding box center [36, 101] width 4 height 4
checkbox input "true"
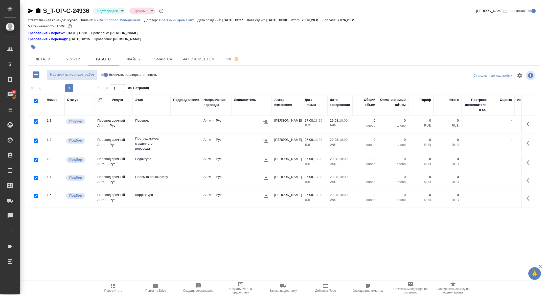
checkbox input "true"
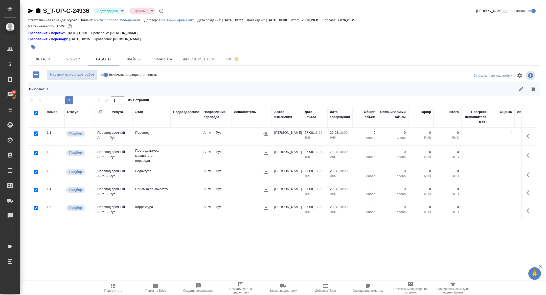
click at [36, 151] on input "checkbox" at bounding box center [36, 153] width 4 height 4
checkbox input "false"
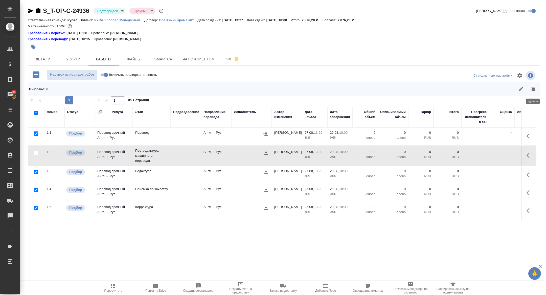
click at [532, 87] on icon "button" at bounding box center [533, 89] width 6 height 6
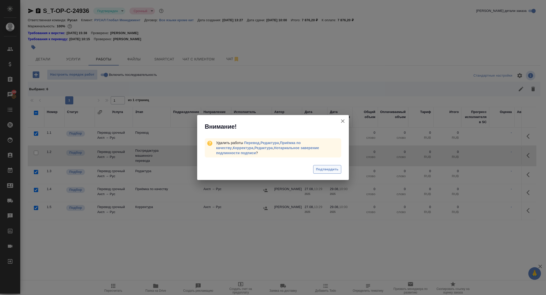
click at [326, 167] on span "Подтвердить" at bounding box center [327, 170] width 23 height 6
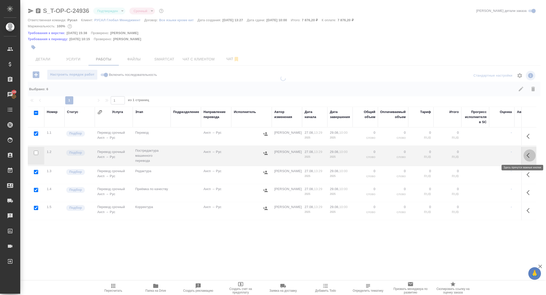
click at [529, 159] on button "button" at bounding box center [530, 155] width 12 height 12
click at [494, 155] on icon "button" at bounding box center [492, 155] width 6 height 6
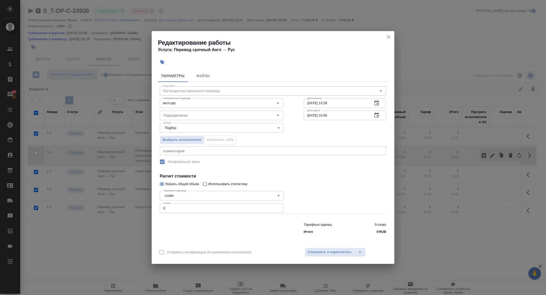
drag, startPoint x: 171, startPoint y: 207, endPoint x: 109, endPoint y: 197, distance: 62.3
click at [109, 197] on div "Редактирование работы Услуга: Перевод срочный Англ → Рус Параметры Файлы Вид ра…" at bounding box center [273, 147] width 546 height 295
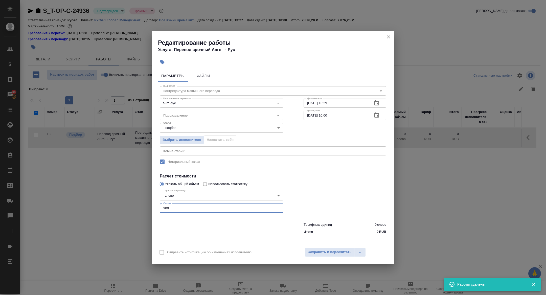
type input "900"
click at [376, 114] on icon "button" at bounding box center [376, 115] width 5 height 5
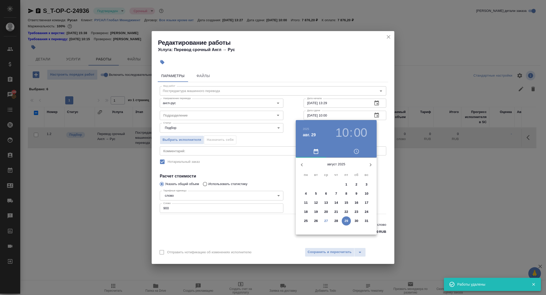
click at [336, 223] on p "28" at bounding box center [336, 220] width 4 height 5
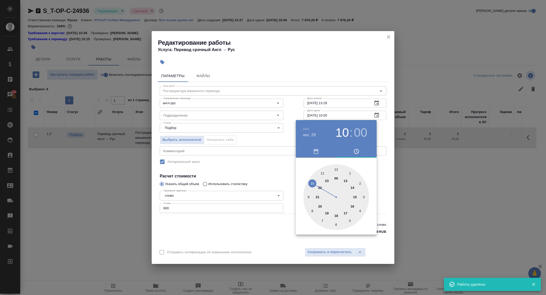
click at [336, 216] on div at bounding box center [336, 197] width 66 height 66
type input "28.08.2025 18:00"
click at [254, 173] on div at bounding box center [273, 147] width 546 height 295
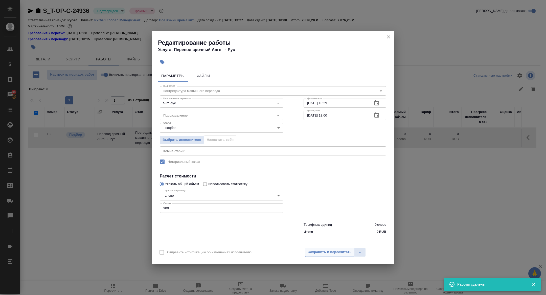
click at [334, 250] on span "Сохранить и пересчитать" at bounding box center [330, 252] width 44 height 6
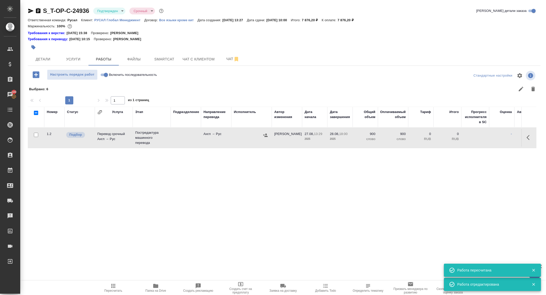
click at [103, 74] on input "Включить последовательность" at bounding box center [106, 75] width 18 height 6
checkbox input "true"
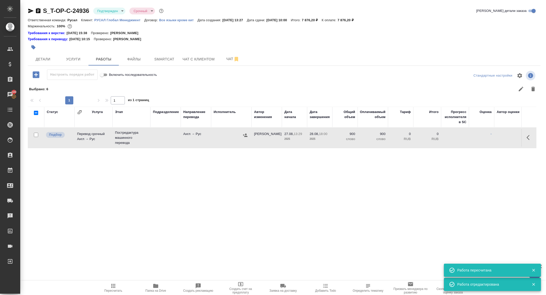
click at [90, 133] on td "Перевод срочный Англ → Рус" at bounding box center [94, 138] width 38 height 18
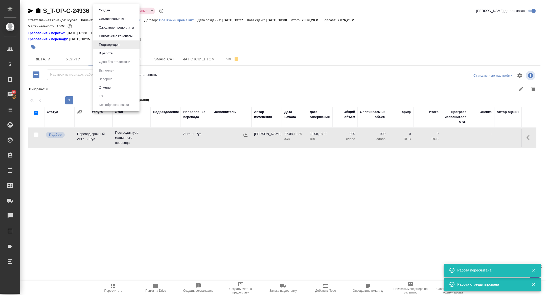
click at [113, 9] on body "🙏 .cls-1 fill:#fff; AWATERA Zhuravleva Alexandra Клиенты Спецификации Заказы 10…" at bounding box center [273, 147] width 546 height 295
click at [110, 52] on button "В работе" at bounding box center [105, 54] width 17 height 6
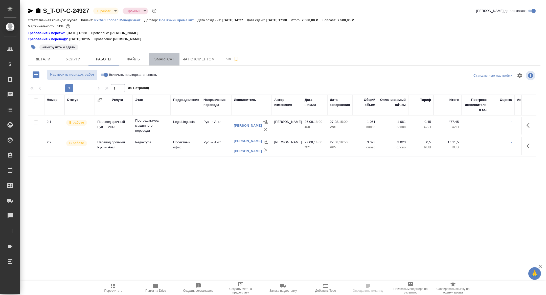
click at [169, 65] on button "Smartcat" at bounding box center [164, 59] width 30 height 13
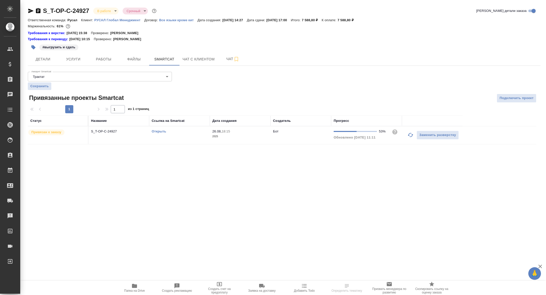
click at [411, 135] on icon "button" at bounding box center [411, 135] width 6 height 6
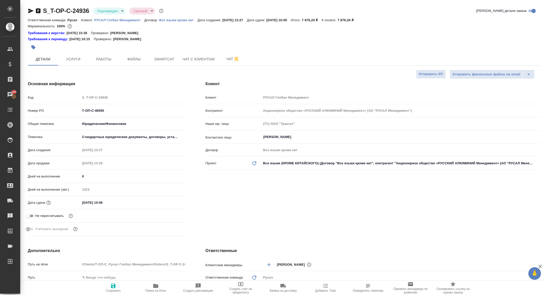
select select "RU"
click at [156, 290] on span "Папка на Drive" at bounding box center [155, 291] width 21 height 4
click at [147, 291] on span "Папка на Drive" at bounding box center [155, 291] width 21 height 4
click at [73, 64] on button "Услуги" at bounding box center [73, 59] width 30 height 13
select select "RU"
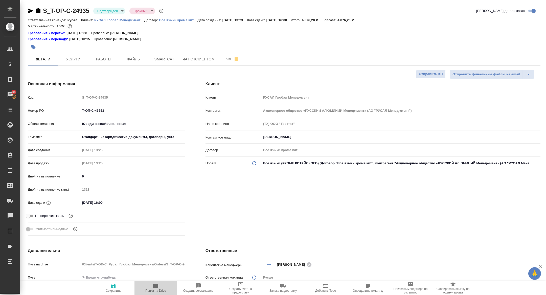
click at [152, 291] on span "Папка на Drive" at bounding box center [155, 291] width 21 height 4
click at [39, 7] on div "S_T-OP-C-24935 Подтвержден confirmed Срочный urgent" at bounding box center [96, 11] width 137 height 8
click at [35, 12] on div at bounding box center [34, 11] width 13 height 6
click at [38, 8] on icon "button" at bounding box center [38, 11] width 6 height 6
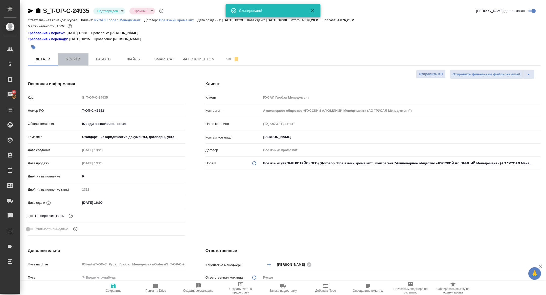
click at [71, 59] on span "Услуги" at bounding box center [73, 59] width 24 height 6
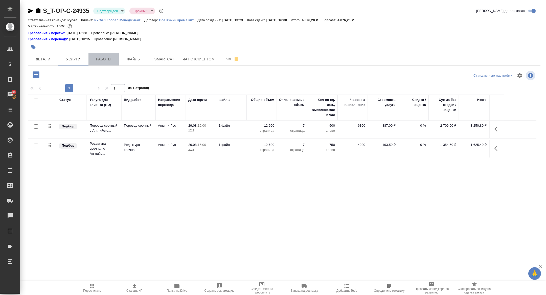
click at [107, 60] on span "Работы" at bounding box center [104, 59] width 24 height 6
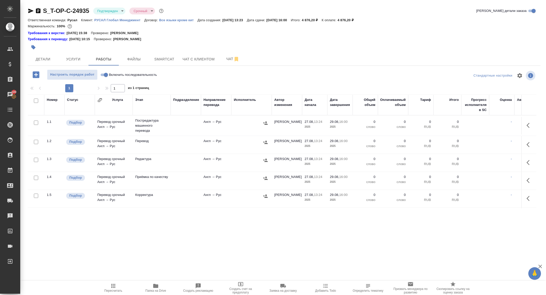
click at [35, 100] on input "checkbox" at bounding box center [36, 101] width 4 height 4
checkbox input "true"
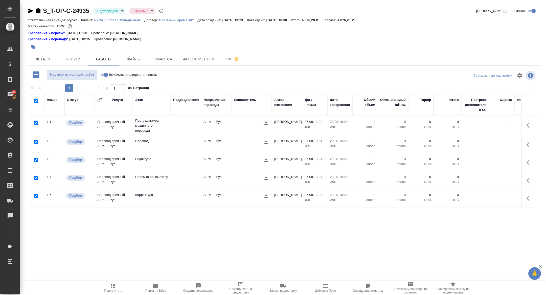
checkbox input "true"
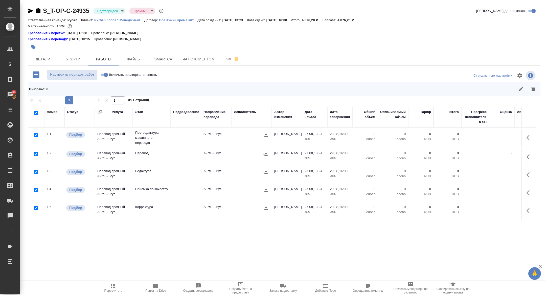
click at [35, 135] on input "checkbox" at bounding box center [36, 135] width 4 height 4
checkbox input "false"
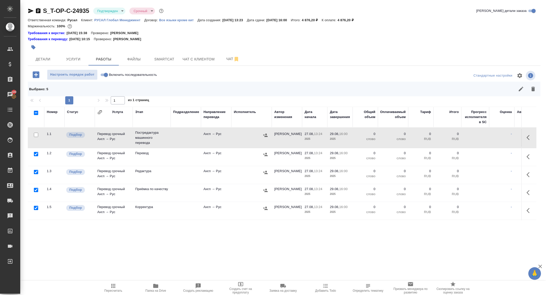
click at [35, 174] on input "checkbox" at bounding box center [36, 172] width 4 height 4
checkbox input "false"
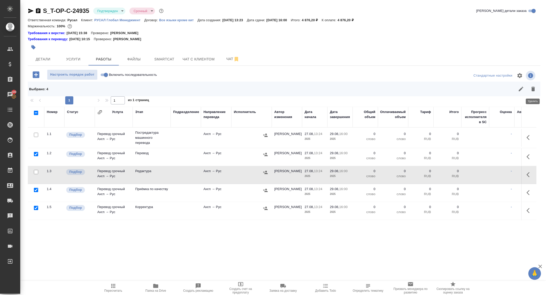
click at [531, 88] on icon "button" at bounding box center [533, 89] width 6 height 6
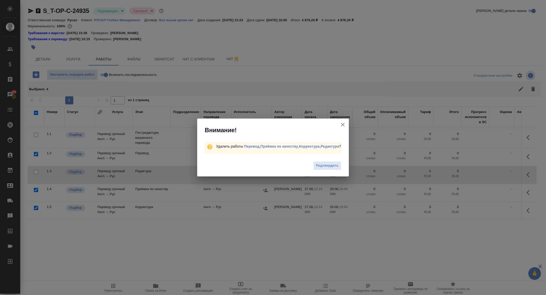
click at [321, 171] on div "Подтвердить" at bounding box center [273, 166] width 152 height 20
click at [320, 163] on button "Подтвердить" at bounding box center [327, 165] width 28 height 9
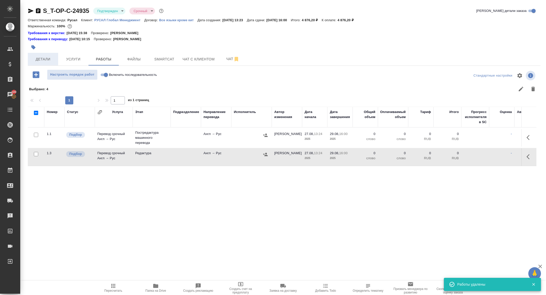
click at [41, 59] on span "Детали" at bounding box center [43, 59] width 24 height 6
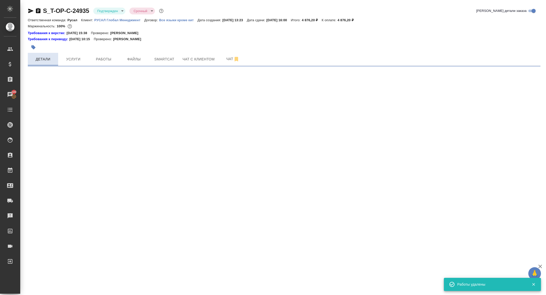
select select "RU"
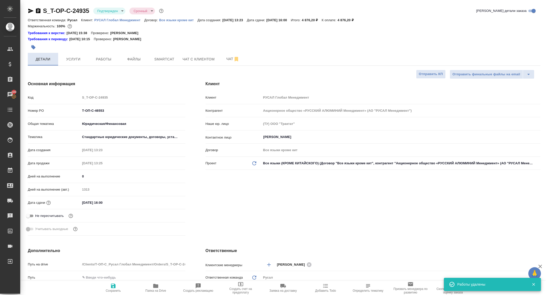
type textarea "x"
click at [100, 61] on span "Работы" at bounding box center [104, 59] width 24 height 6
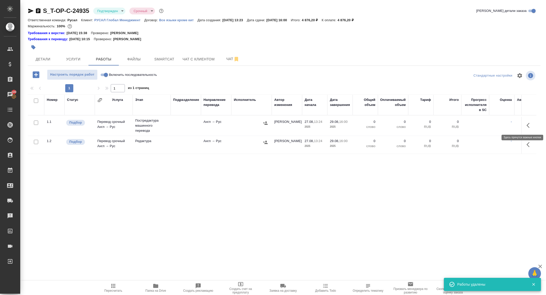
click at [533, 124] on button "button" at bounding box center [530, 125] width 12 height 12
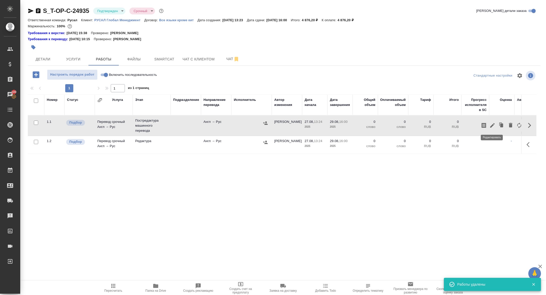
click at [492, 122] on icon "button" at bounding box center [492, 125] width 6 height 6
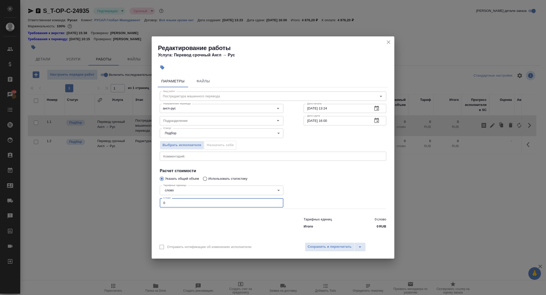
drag, startPoint x: 175, startPoint y: 202, endPoint x: 146, endPoint y: 202, distance: 29.3
click at [146, 202] on div "Редактирование работы Услуга: Перевод срочный Англ → Рус Параметры Файлы Вид ра…" at bounding box center [273, 147] width 546 height 295
type input "600"
click at [334, 240] on div "Отправить нотификацию об изменениях исполнителю Сохранить и пересчитать" at bounding box center [273, 248] width 243 height 19
click at [334, 241] on div "Отправить нотификацию об изменениях исполнителю Сохранить и пересчитать" at bounding box center [273, 248] width 243 height 19
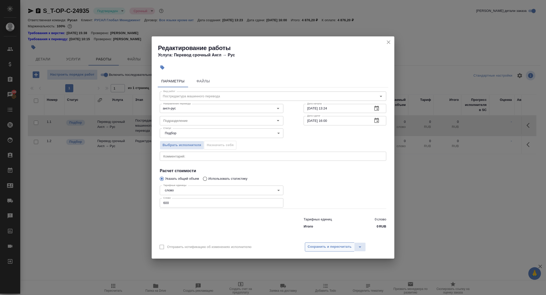
click at [329, 245] on span "Сохранить и пересчитать" at bounding box center [330, 247] width 44 height 6
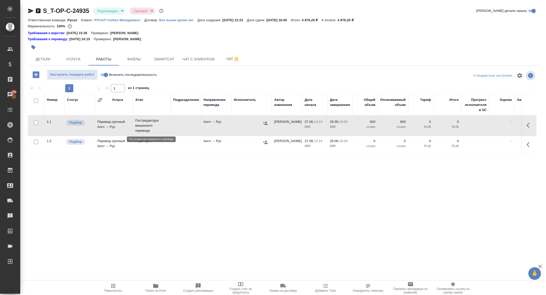
click at [137, 127] on p "Постредактура машинного перевода" at bounding box center [151, 125] width 33 height 15
click at [529, 126] on icon "button" at bounding box center [530, 125] width 6 height 6
click at [495, 123] on icon "button" at bounding box center [492, 125] width 6 height 6
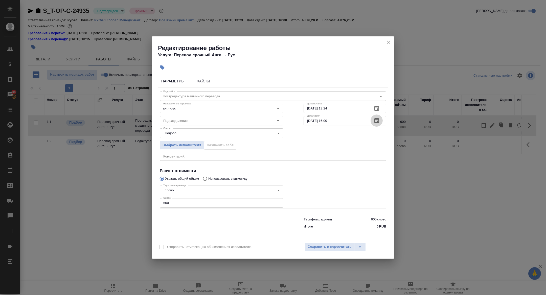
click at [376, 122] on icon "button" at bounding box center [377, 121] width 6 height 6
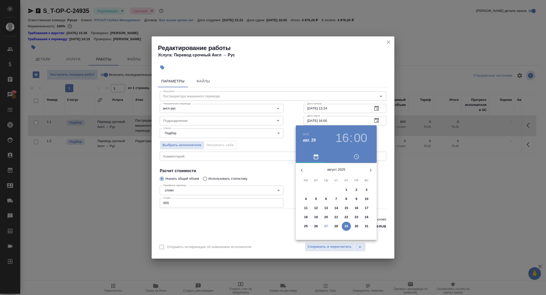
click at [344, 140] on h3 "16" at bounding box center [341, 138] width 13 height 14
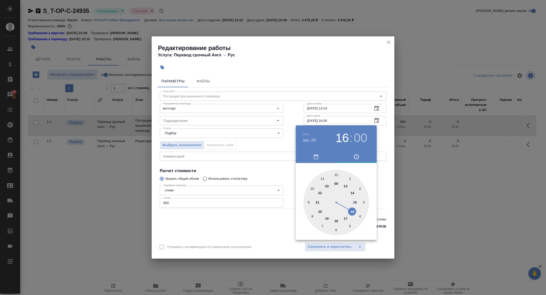
click at [338, 174] on div at bounding box center [336, 203] width 66 height 66
type input "29.08.2025 12:00"
click at [238, 148] on div at bounding box center [273, 147] width 546 height 295
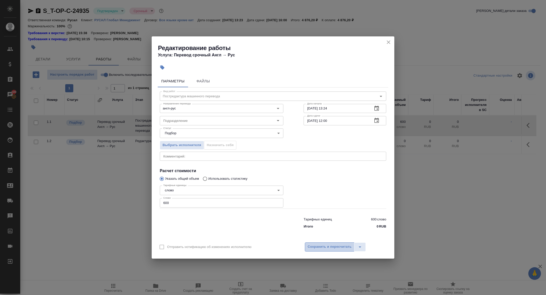
click at [332, 243] on button "Сохранить и пересчитать" at bounding box center [330, 246] width 50 height 9
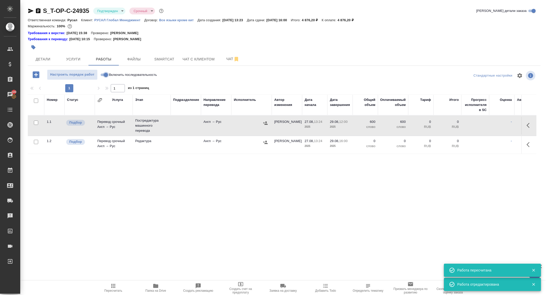
click at [105, 75] on input "Включить последовательность" at bounding box center [106, 75] width 18 height 6
checkbox input "true"
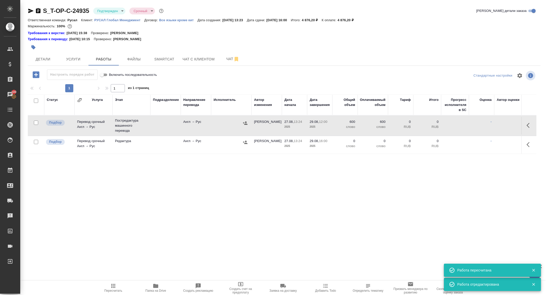
click at [120, 14] on body "🙏 .cls-1 fill:#fff; AWATERA Zhuravleva Alexandra Клиенты Спецификации Заказы 10…" at bounding box center [273, 147] width 546 height 295
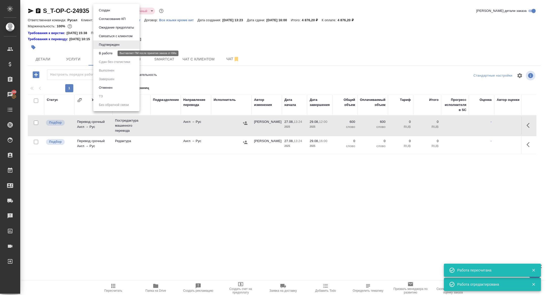
click at [113, 57] on li "В работе" at bounding box center [116, 53] width 46 height 9
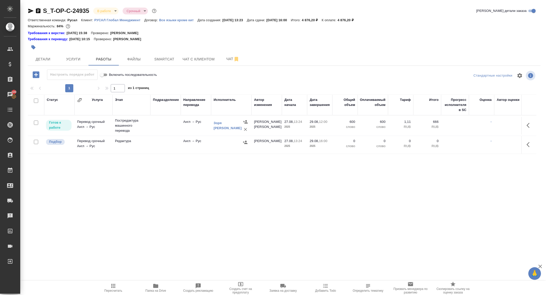
click at [37, 141] on input "checkbox" at bounding box center [36, 142] width 4 height 4
checkbox input "true"
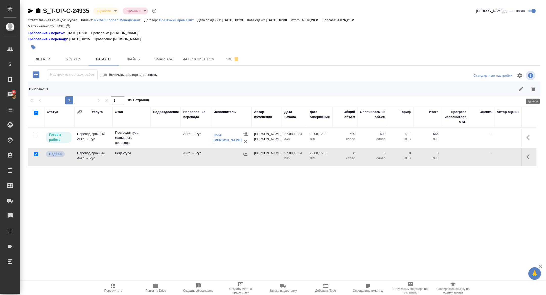
click at [535, 86] on icon "button" at bounding box center [533, 89] width 6 height 6
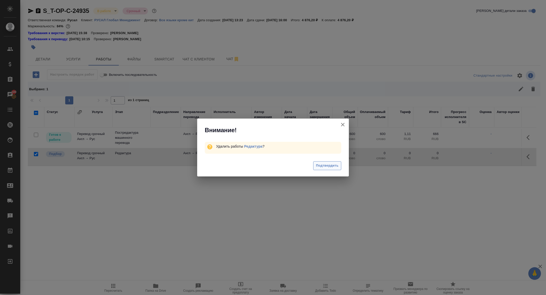
click at [330, 164] on span "Подтвердить" at bounding box center [327, 166] width 23 height 6
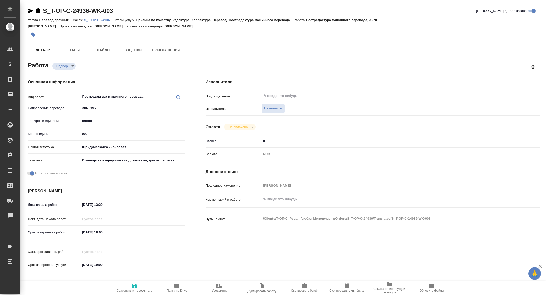
type textarea "x"
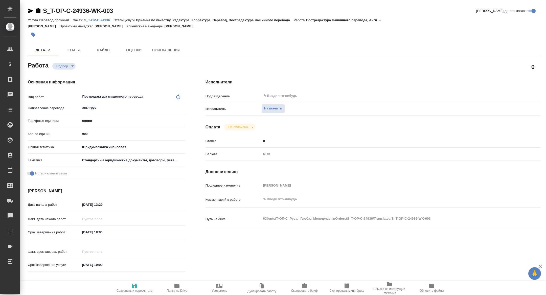
type textarea "x"
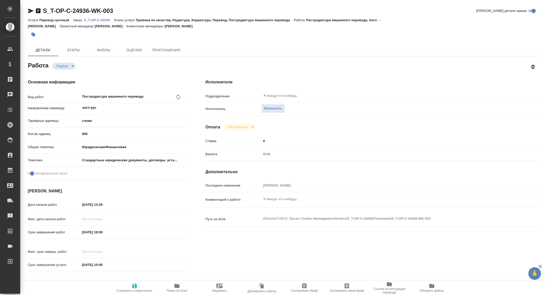
type textarea "x"
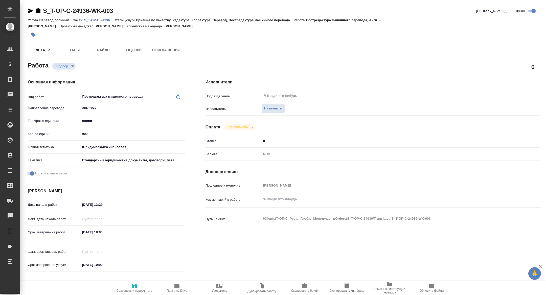
type textarea "x"
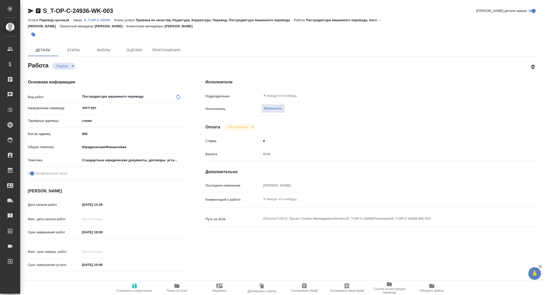
click at [343, 290] on span "Скопировать мини-бриф" at bounding box center [346, 291] width 35 height 4
type textarea "x"
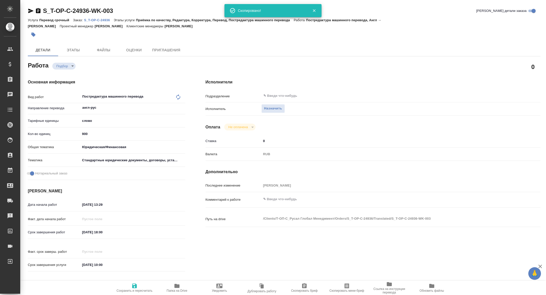
type textarea "x"
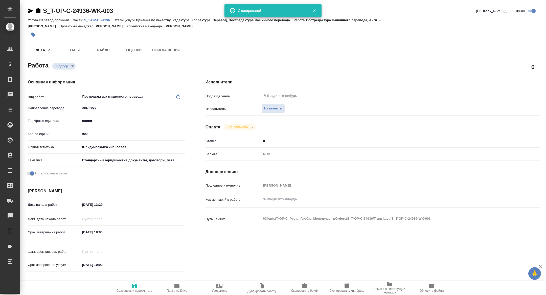
type textarea "x"
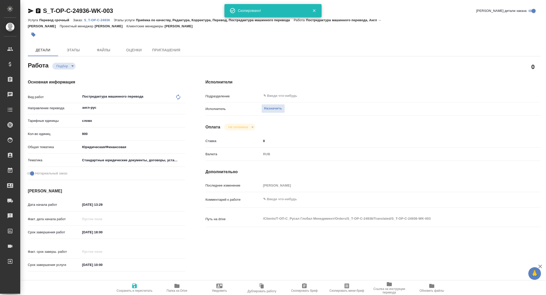
type textarea "x"
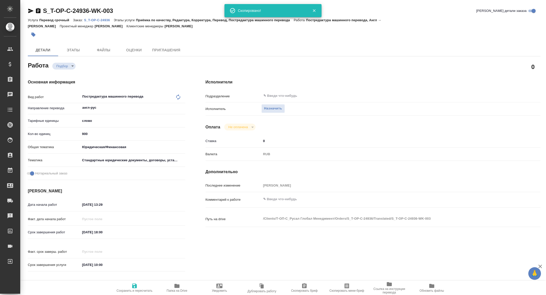
type textarea "x"
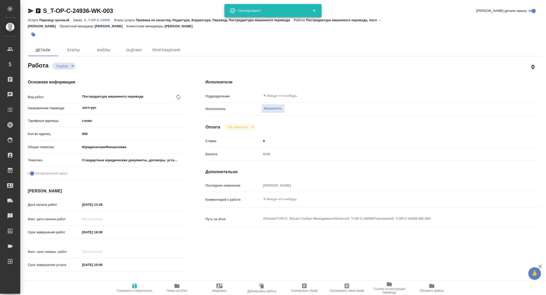
type textarea "x"
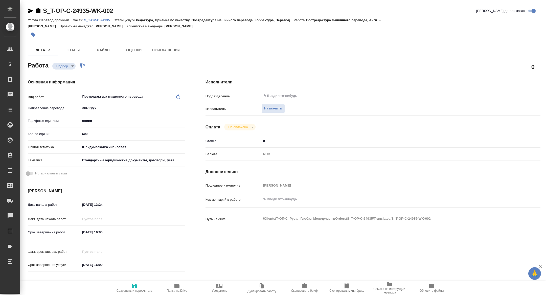
type textarea "x"
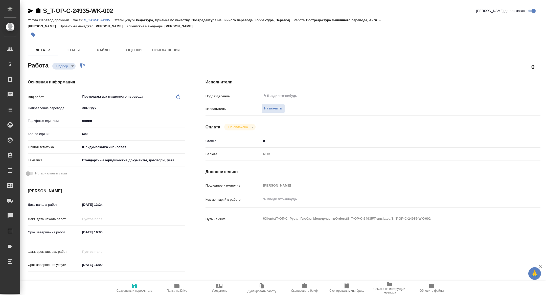
type textarea "x"
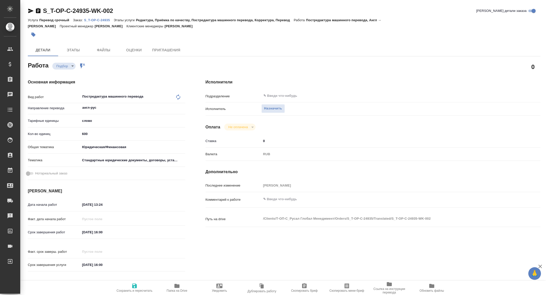
type textarea "x"
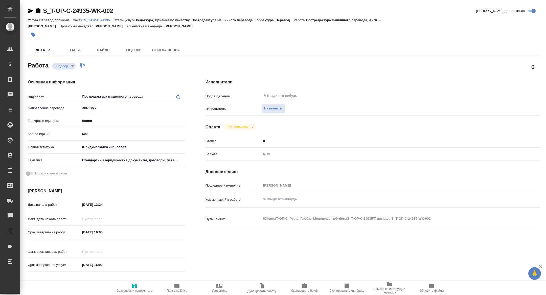
type textarea "x"
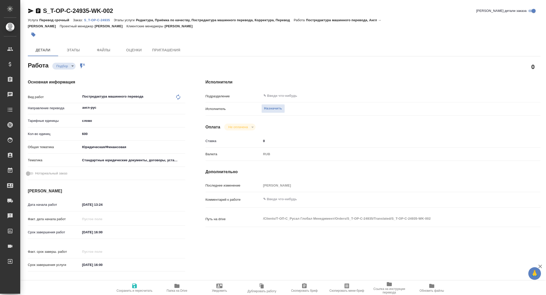
type textarea "x"
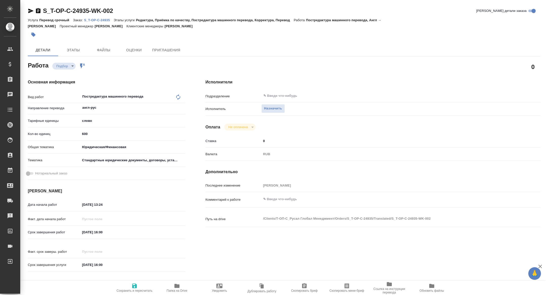
type textarea "x"
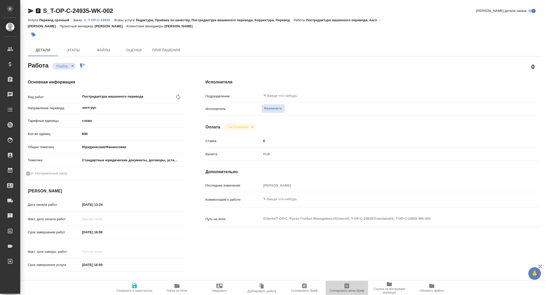
click at [346, 286] on icon "button" at bounding box center [347, 285] width 5 height 5
type textarea "x"
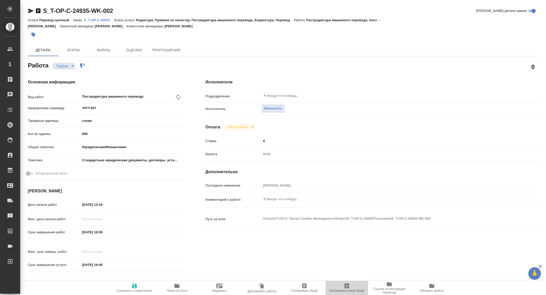
type textarea "x"
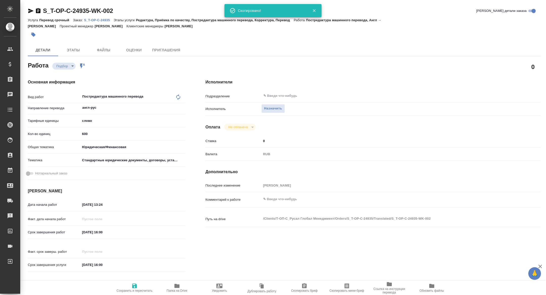
type textarea "x"
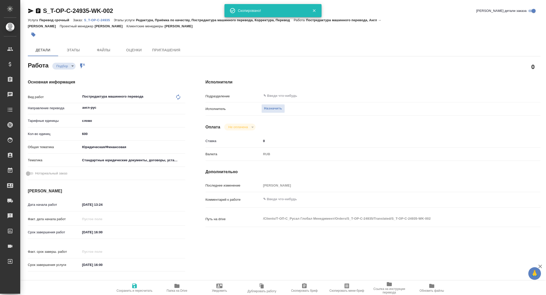
type textarea "x"
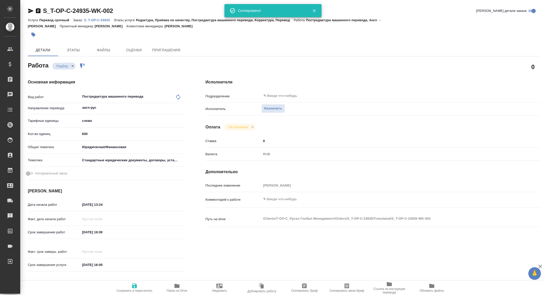
type textarea "x"
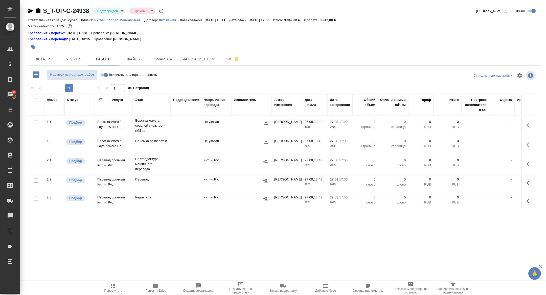
click at [155, 281] on button "Папка на Drive" at bounding box center [155, 288] width 42 height 14
click at [216, 57] on button "Чат с клиентом" at bounding box center [198, 59] width 38 height 13
click at [228, 59] on span "Чат" at bounding box center [233, 59] width 24 height 6
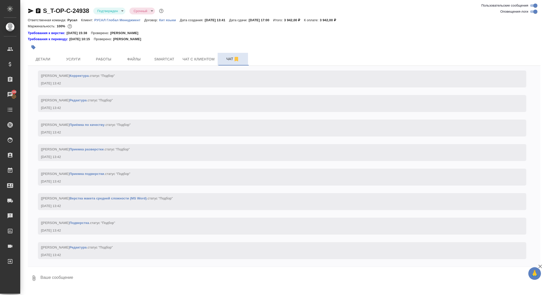
scroll to position [194, 0]
click at [104, 56] on button "Работы" at bounding box center [103, 59] width 30 height 13
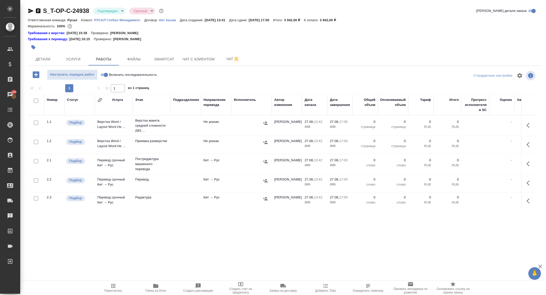
click at [154, 289] on span "Папка на Drive" at bounding box center [155, 291] width 21 height 4
click at [36, 100] on input "checkbox" at bounding box center [36, 101] width 4 height 4
checkbox input "true"
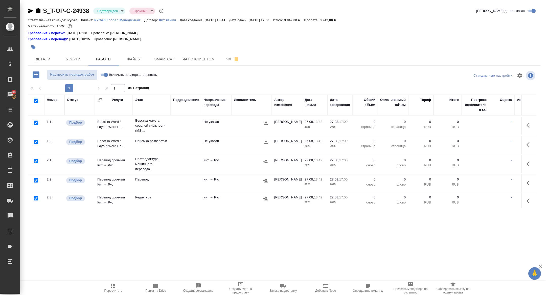
checkbox input "true"
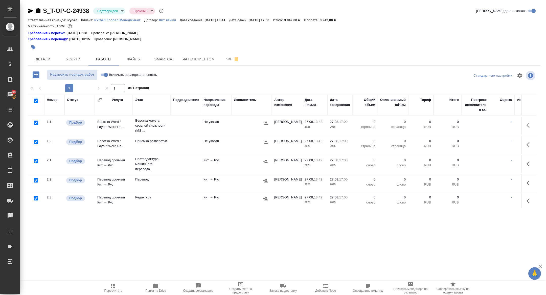
checkbox input "true"
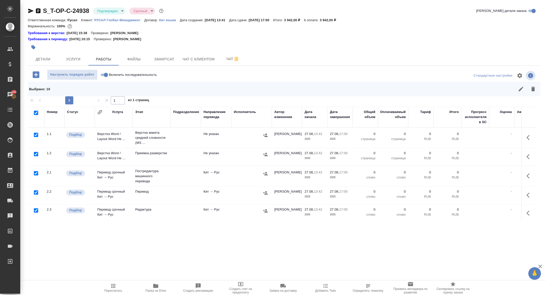
click at [35, 191] on input "checkbox" at bounding box center [36, 192] width 4 height 4
checkbox input "false"
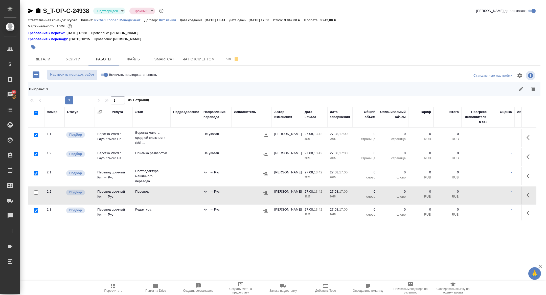
click at [36, 208] on input "checkbox" at bounding box center [36, 210] width 4 height 4
checkbox input "false"
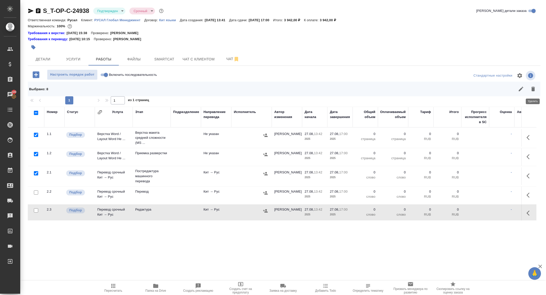
click at [532, 91] on icon "button" at bounding box center [533, 89] width 4 height 5
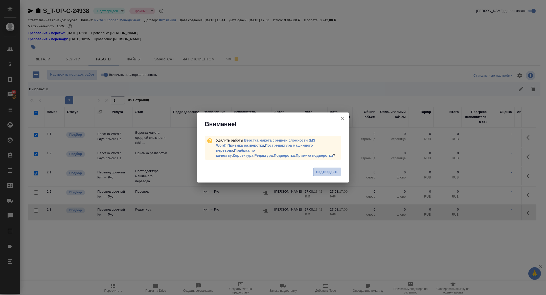
click at [323, 170] on span "Подтвердить" at bounding box center [327, 172] width 23 height 6
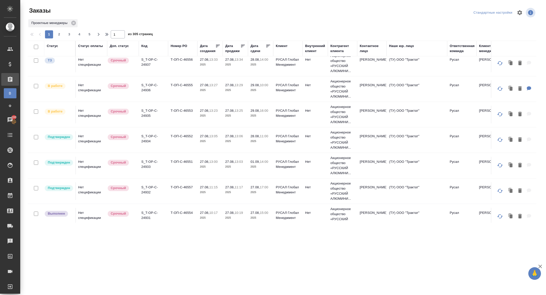
scroll to position [0, 0]
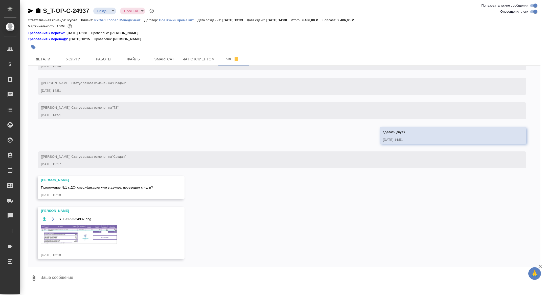
scroll to position [383, 0]
drag, startPoint x: 162, startPoint y: 188, endPoint x: 38, endPoint y: 189, distance: 123.9
click at [38, 189] on div "[PERSON_NAME] №1 к ДС- спецификация уже в двуязе, переводим с нуля? [DATE] 15:18" at bounding box center [111, 187] width 147 height 23
copy span "Приложение №1 к ДС- спецификация уже в двуязе, переводим с нуля?"
click at [50, 59] on span "Детали" at bounding box center [43, 59] width 24 height 6
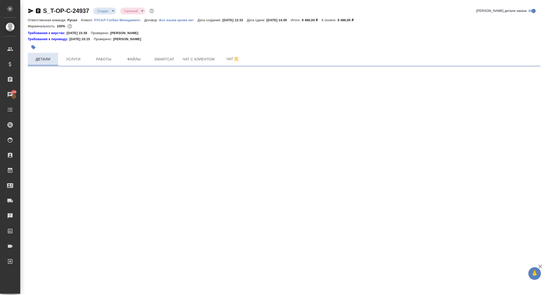
select select "RU"
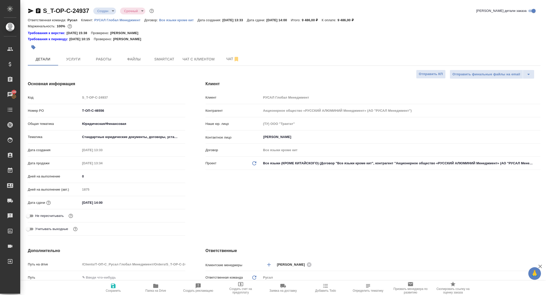
type textarea "x"
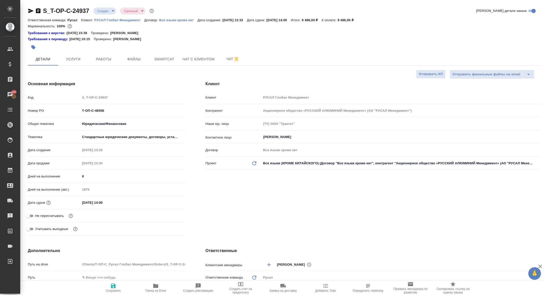
type textarea "x"
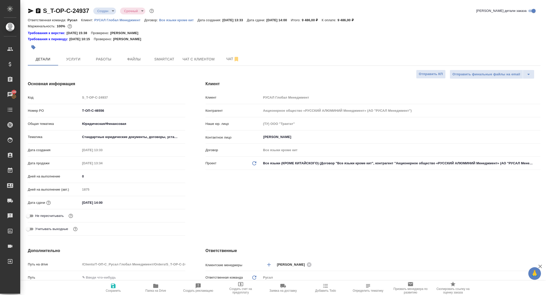
type textarea "x"
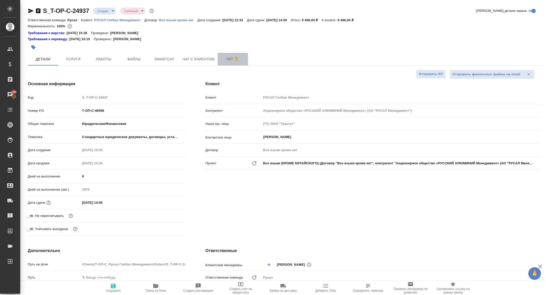
click at [230, 57] on span "Чат" at bounding box center [233, 59] width 24 height 6
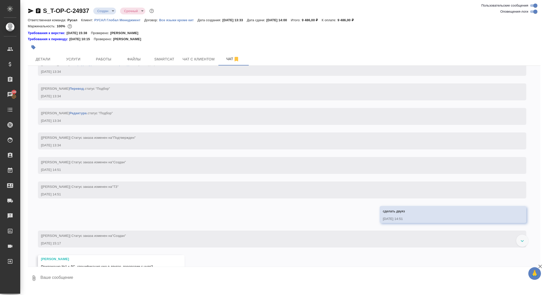
scroll to position [383, 0]
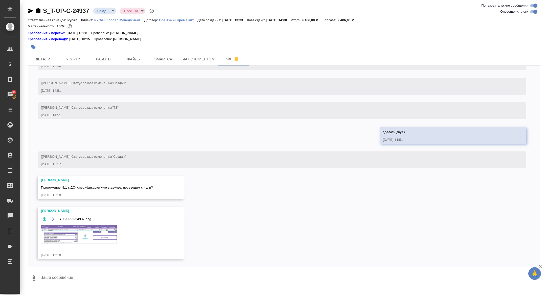
click at [143, 276] on textarea at bounding box center [290, 278] width 501 height 17
type textarea "уточняю"
click at [143, 276] on textarea "уточняю" at bounding box center [290, 278] width 501 height 17
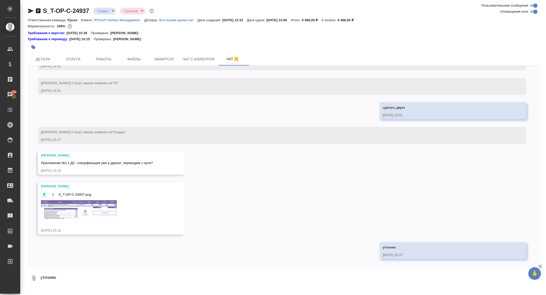
scroll to position [408, 0]
click at [71, 207] on img at bounding box center [79, 209] width 76 height 19
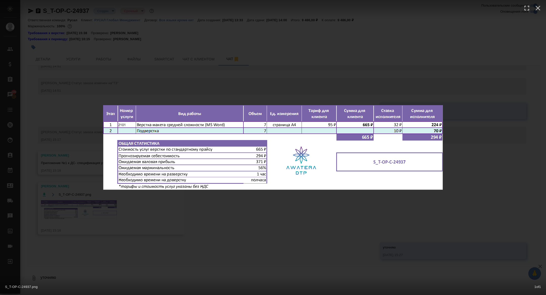
click at [71, 207] on div "S_T-OP-C-24937.png 1 of 1" at bounding box center [273, 147] width 546 height 295
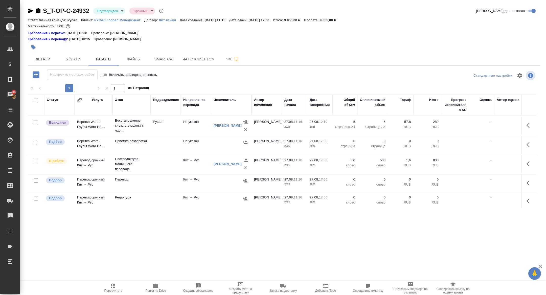
click at [105, 12] on body "🙏 .cls-1 fill:#fff; AWATERA [PERSON_NAME] Спецификации Заказы 100 Чаты Todo Про…" at bounding box center [273, 147] width 546 height 295
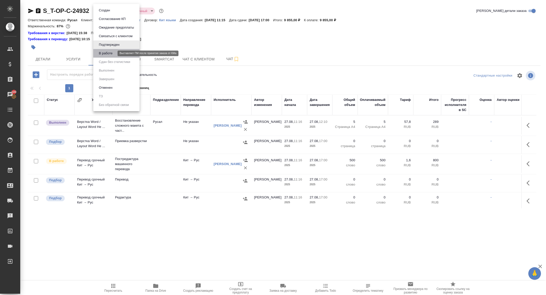
click at [106, 55] on button "В работе" at bounding box center [105, 54] width 17 height 6
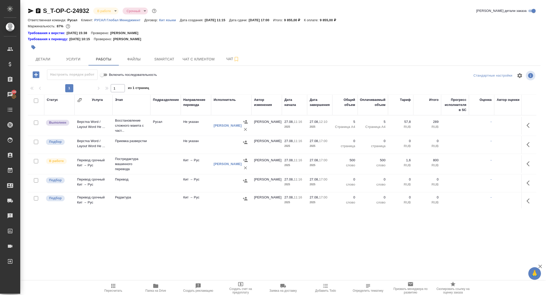
click at [36, 100] on input "checkbox" at bounding box center [36, 101] width 4 height 4
checkbox input "true"
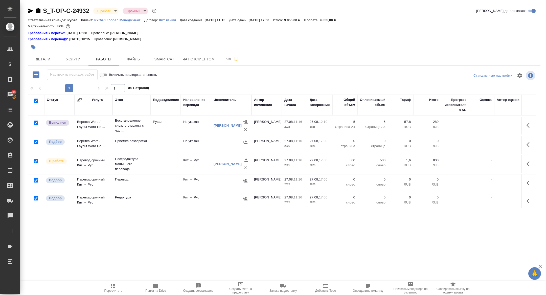
checkbox input "true"
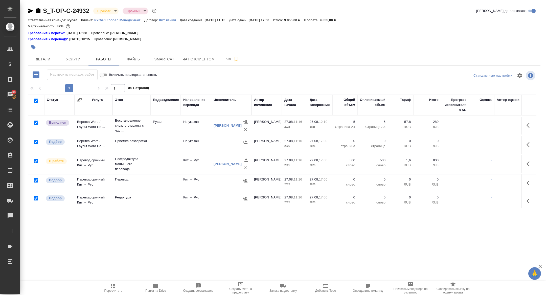
checkbox input "true"
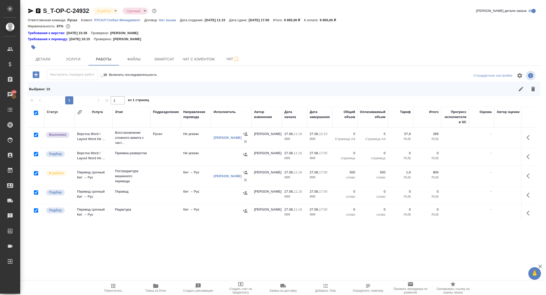
drag, startPoint x: 37, startPoint y: 171, endPoint x: 37, endPoint y: 152, distance: 19.0
click at [37, 171] on input "checkbox" at bounding box center [36, 173] width 4 height 4
checkbox input "false"
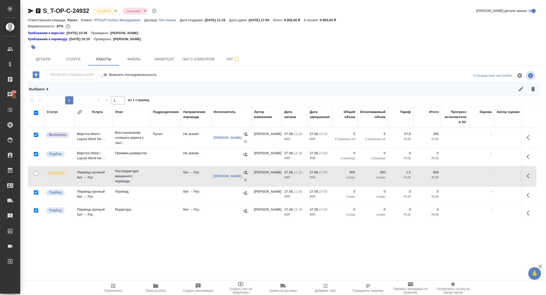
click at [37, 136] on input "checkbox" at bounding box center [36, 135] width 4 height 4
checkbox input "false"
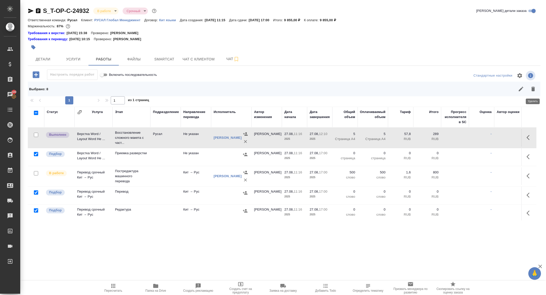
click at [532, 94] on button "button" at bounding box center [533, 89] width 12 height 12
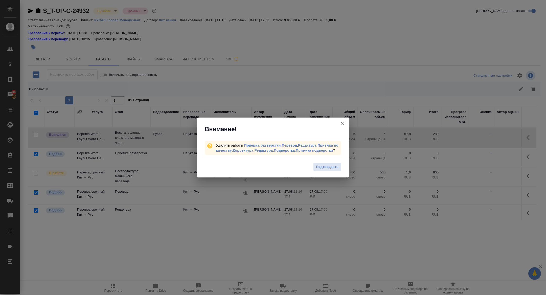
click at [336, 165] on div "Подтвердить" at bounding box center [273, 168] width 152 height 20
click at [323, 171] on button "Подтвердить" at bounding box center [327, 167] width 28 height 9
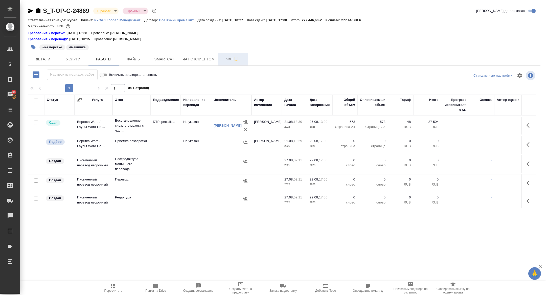
click at [226, 60] on span "Чат" at bounding box center [233, 59] width 24 height 6
click at [168, 61] on span "Smartcat" at bounding box center [164, 59] width 24 height 6
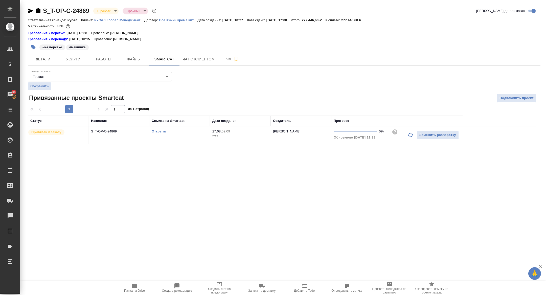
click at [158, 131] on link "Открыть" at bounding box center [159, 131] width 14 height 4
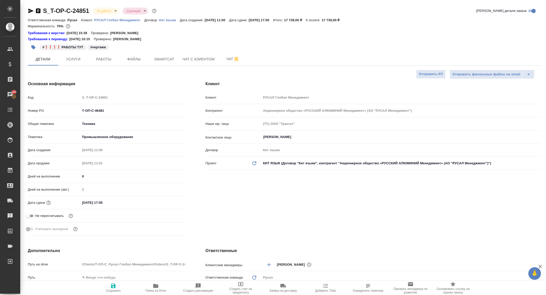
select select "RU"
click at [93, 63] on button "Работы" at bounding box center [103, 59] width 30 height 13
